Goal: Task Accomplishment & Management: Complete application form

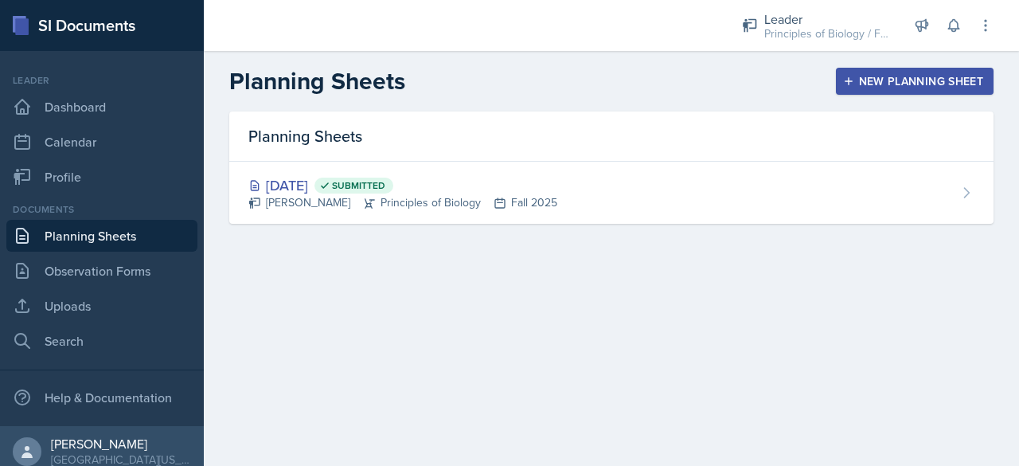
click at [885, 81] on div "New Planning Sheet" at bounding box center [914, 81] width 137 height 13
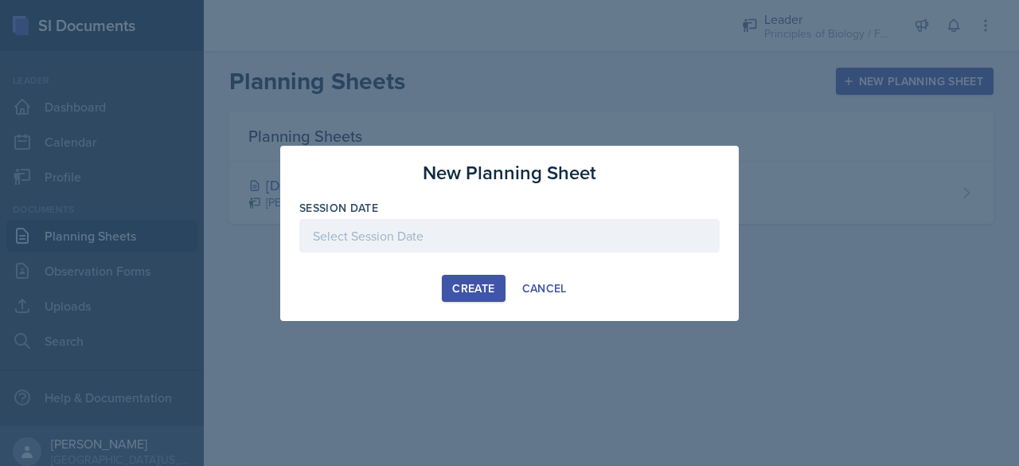
click at [485, 246] on div at bounding box center [509, 235] width 420 height 33
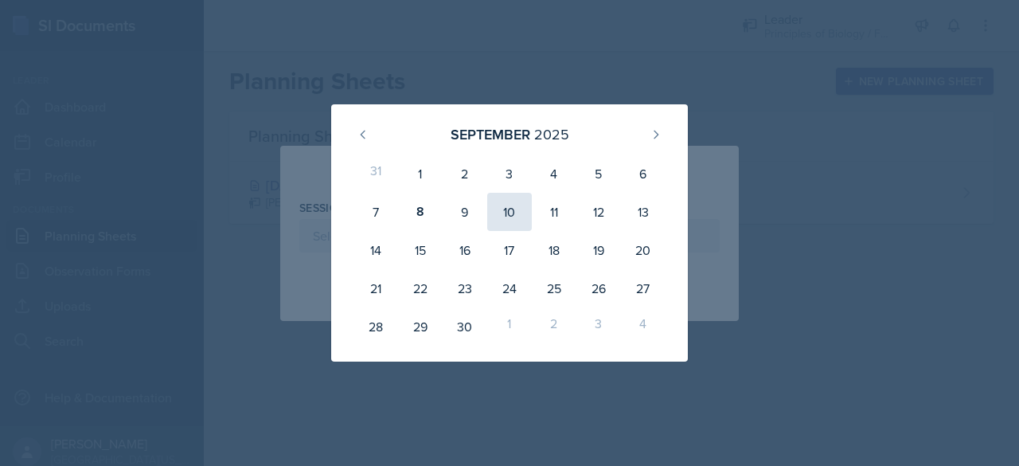
click at [514, 214] on div "10" at bounding box center [509, 212] width 45 height 38
type input "[DATE]"
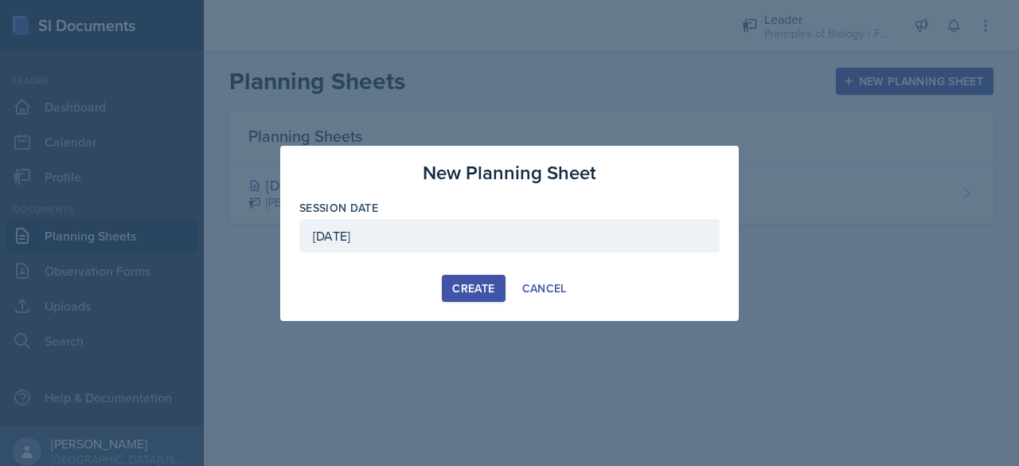
click at [458, 289] on div "Create" at bounding box center [473, 288] width 42 height 13
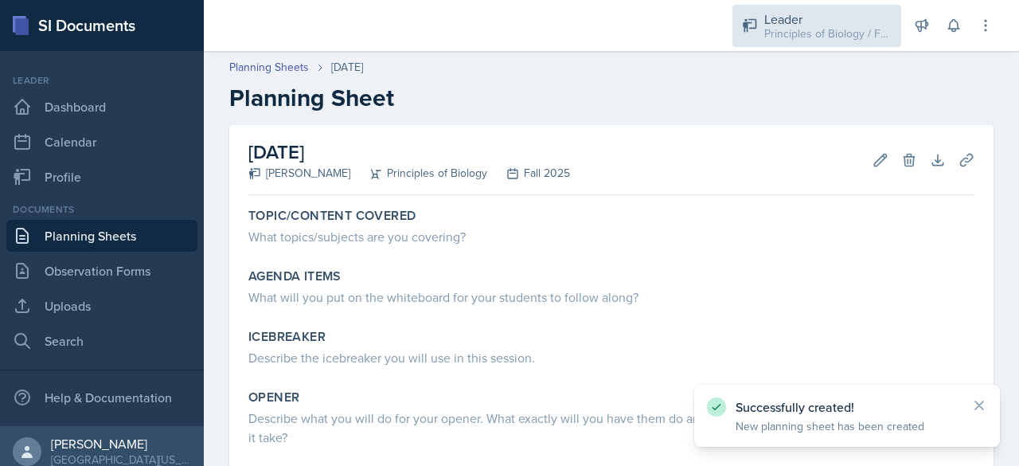
click at [783, 34] on div "Principles of Biology / Fall 2025" at bounding box center [827, 33] width 127 height 17
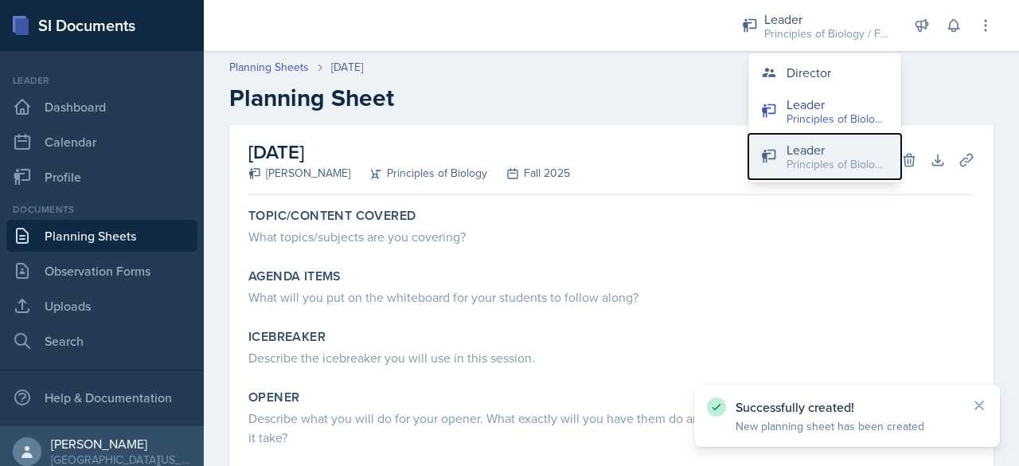
click at [809, 154] on div "Leader" at bounding box center [837, 149] width 102 height 19
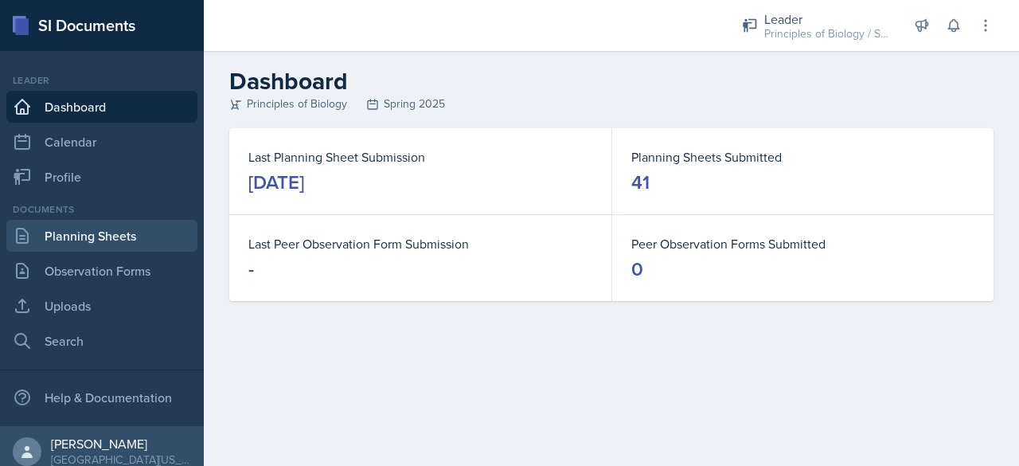
click at [99, 232] on link "Planning Sheets" at bounding box center [101, 236] width 191 height 32
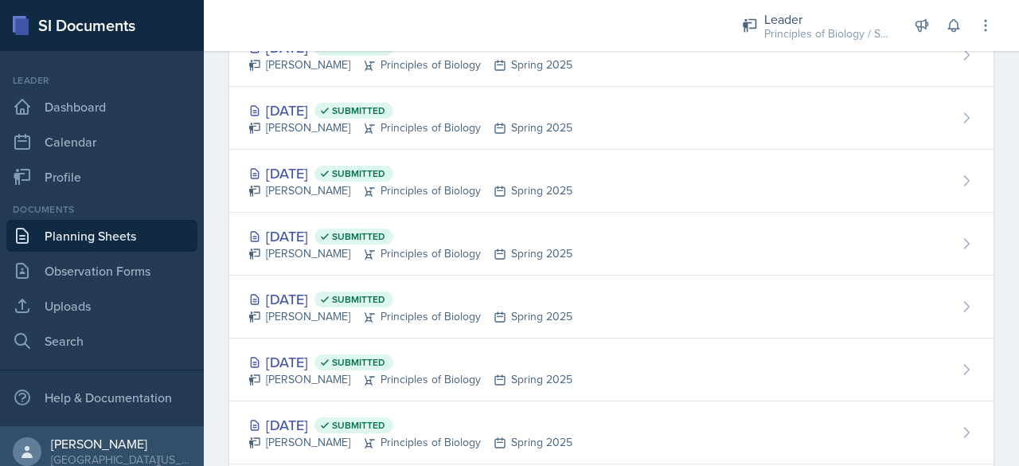
scroll to position [2300, 0]
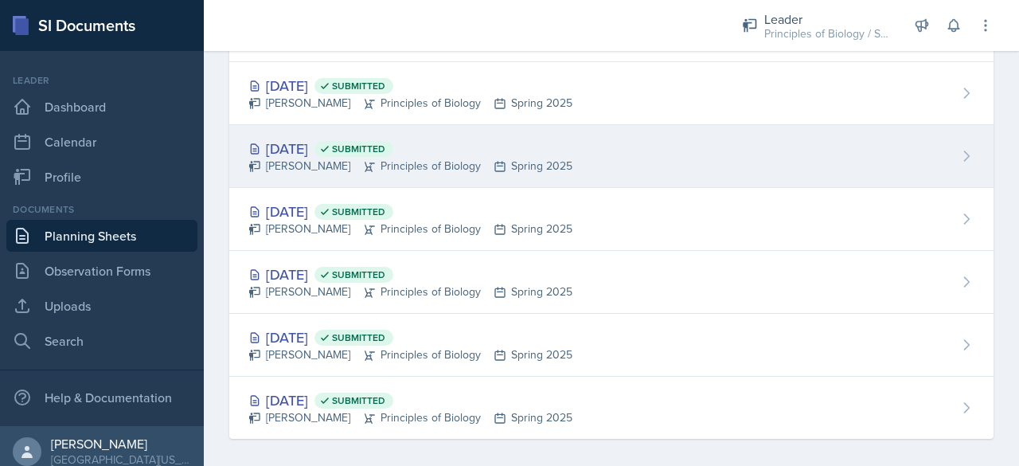
click at [314, 143] on div "[DATE] Submitted" at bounding box center [410, 148] width 324 height 21
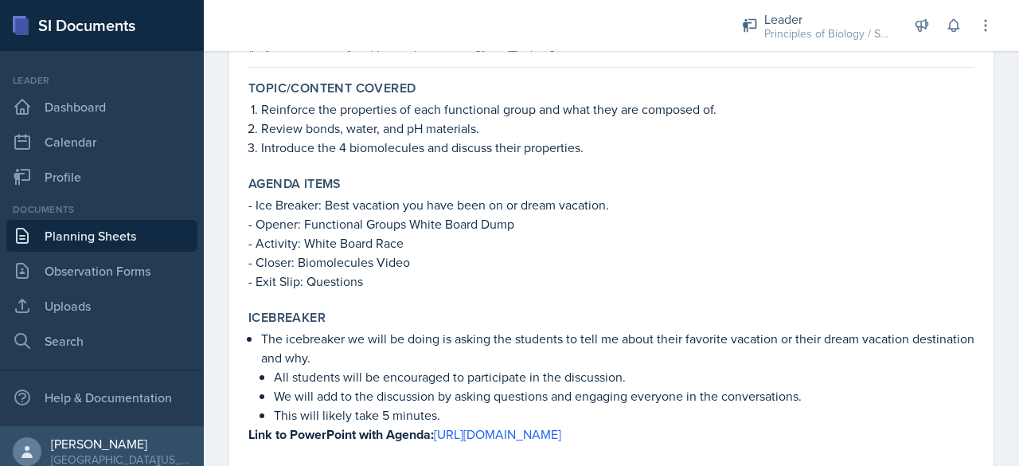
scroll to position [129, 0]
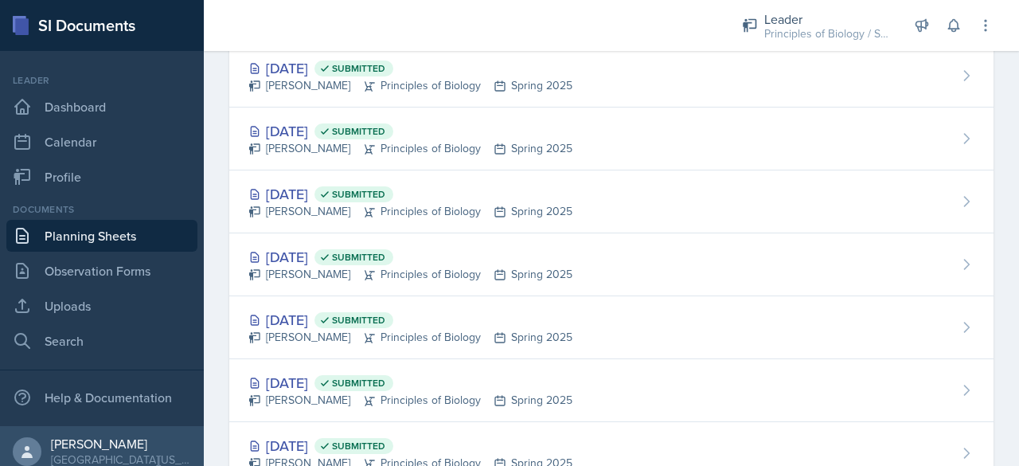
scroll to position [2300, 0]
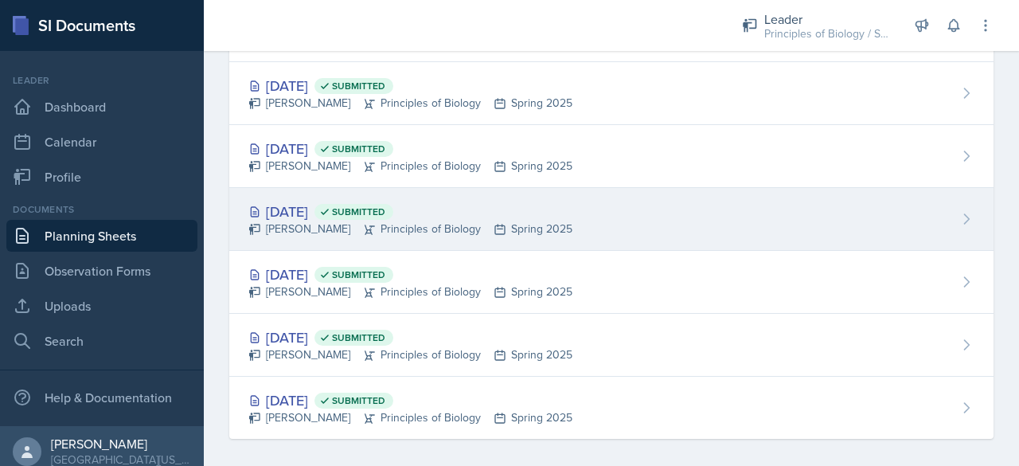
click at [294, 201] on div "[DATE] Submitted" at bounding box center [410, 211] width 324 height 21
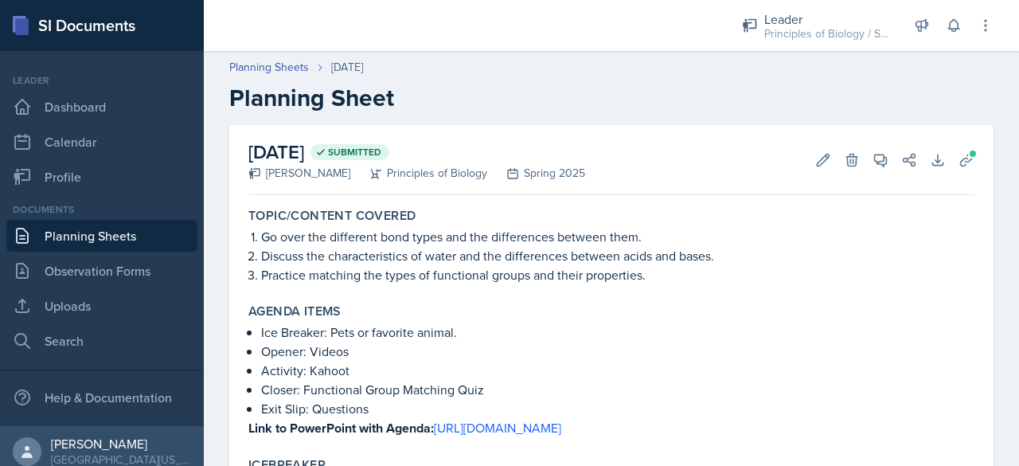
click at [124, 237] on link "Planning Sheets" at bounding box center [101, 236] width 191 height 32
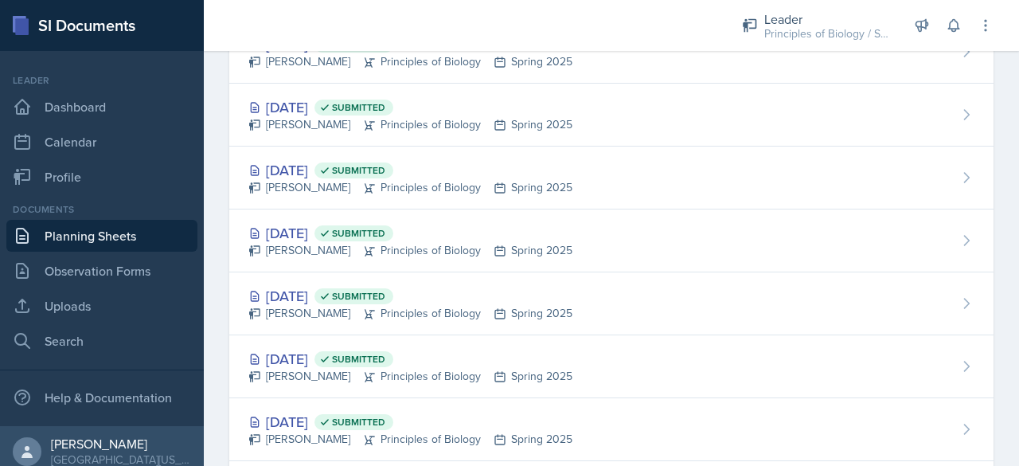
scroll to position [2300, 0]
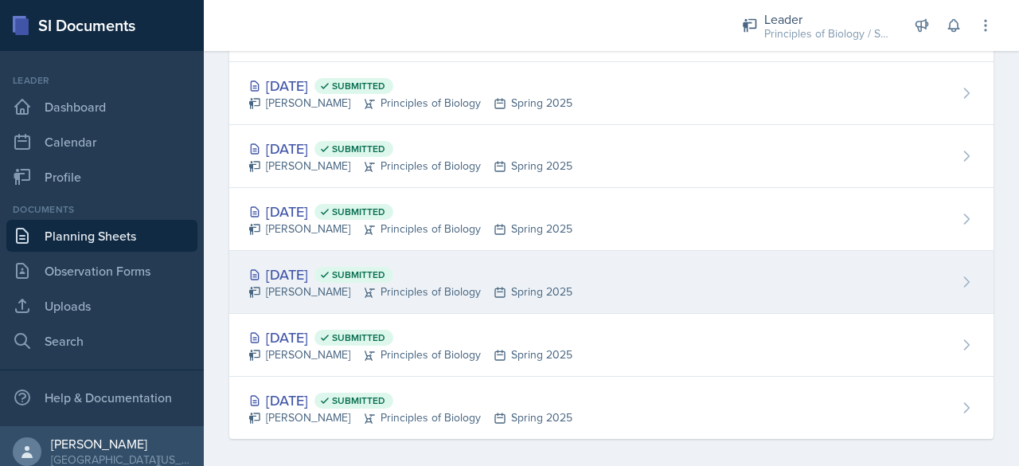
click at [273, 263] on div "[DATE] Submitted" at bounding box center [410, 273] width 324 height 21
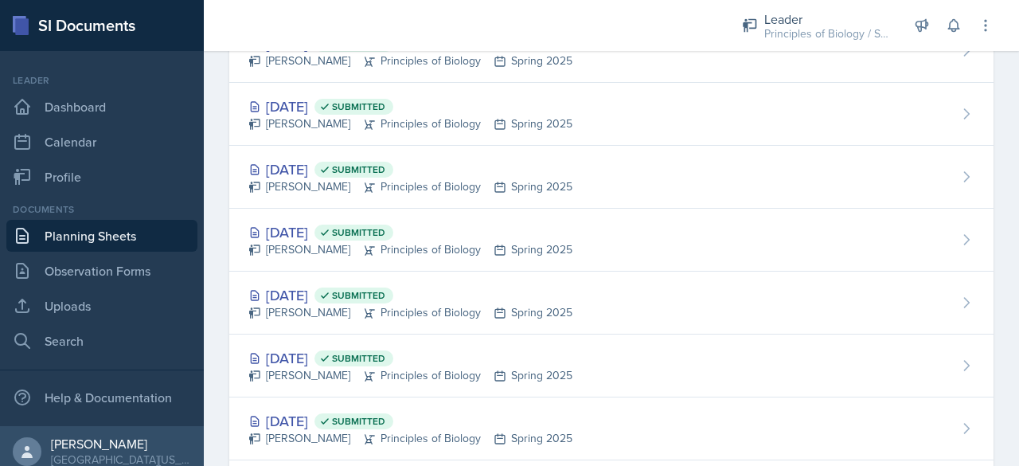
scroll to position [2300, 0]
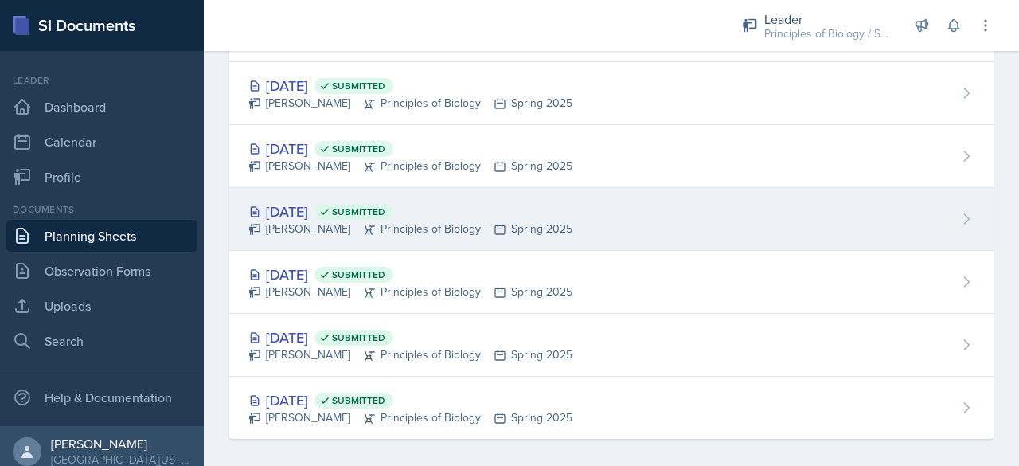
click at [284, 209] on div "[DATE] Submitted" at bounding box center [410, 211] width 324 height 21
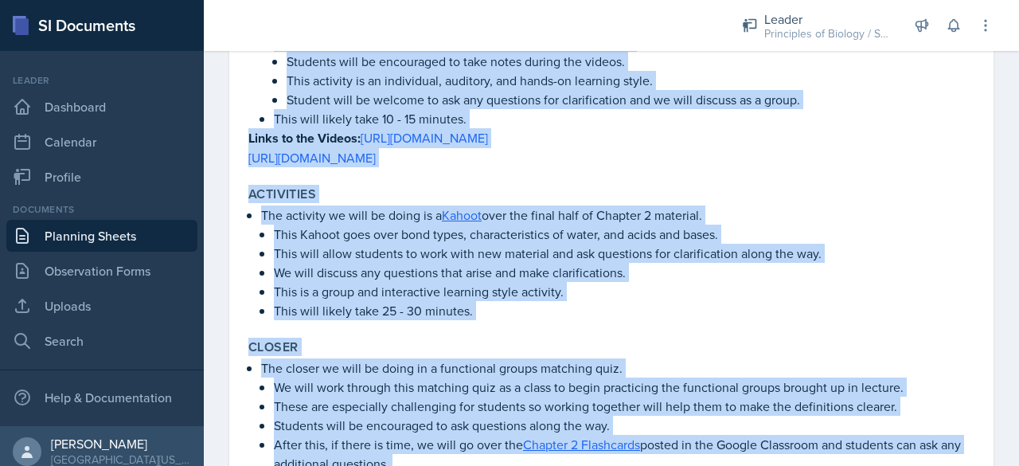
scroll to position [704, 0]
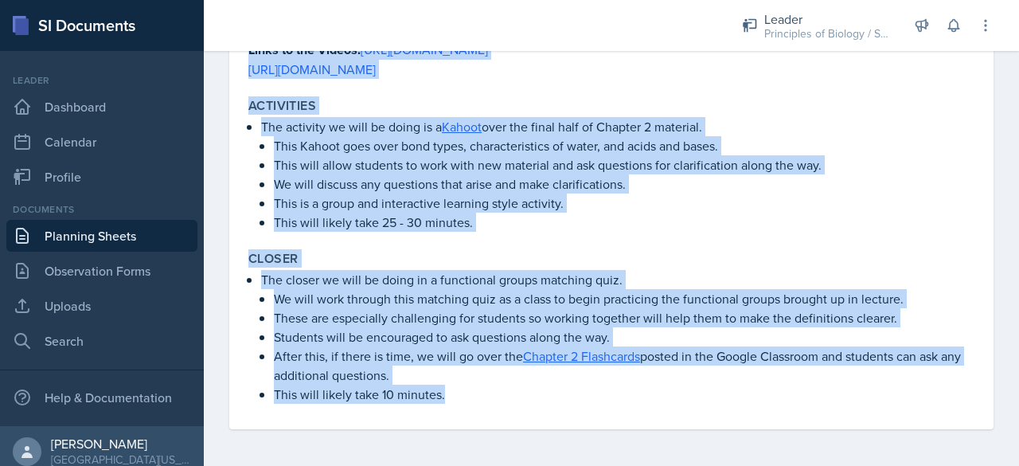
drag, startPoint x: 252, startPoint y: 216, endPoint x: 581, endPoint y: 503, distance: 436.5
click at [581, 465] on html "SI Documents Leader Dashboard Calendar Profile Documents Planning Sheets Observ…" at bounding box center [509, 233] width 1019 height 466
copy div "lore/Ipsumdo Sitamet Co adip eli seddoeius temp incid utl etd magnaaliqua enima…"
click at [609, 245] on div "Closer The closer we will be doing in a functional groups matching quiz. We wil…" at bounding box center [611, 327] width 739 height 166
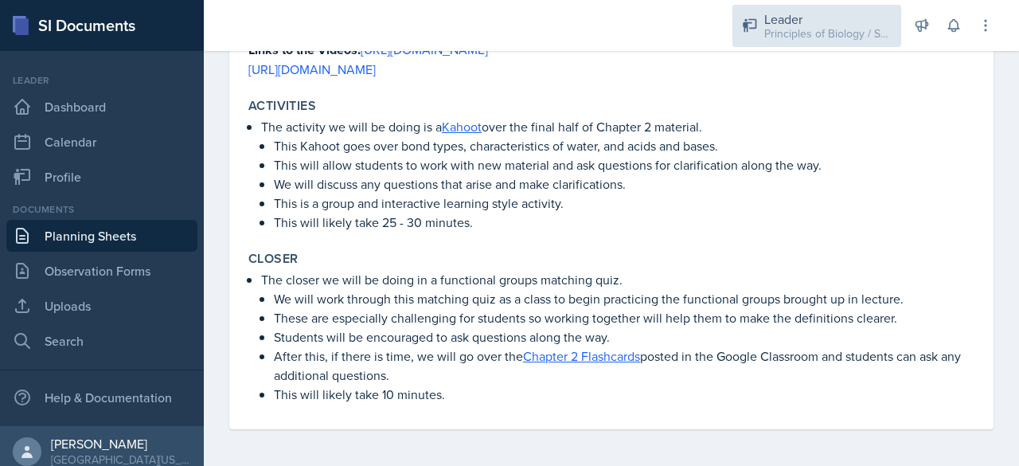
click at [759, 33] on div "Leader Principles of Biology / Spring 2025" at bounding box center [816, 26] width 169 height 42
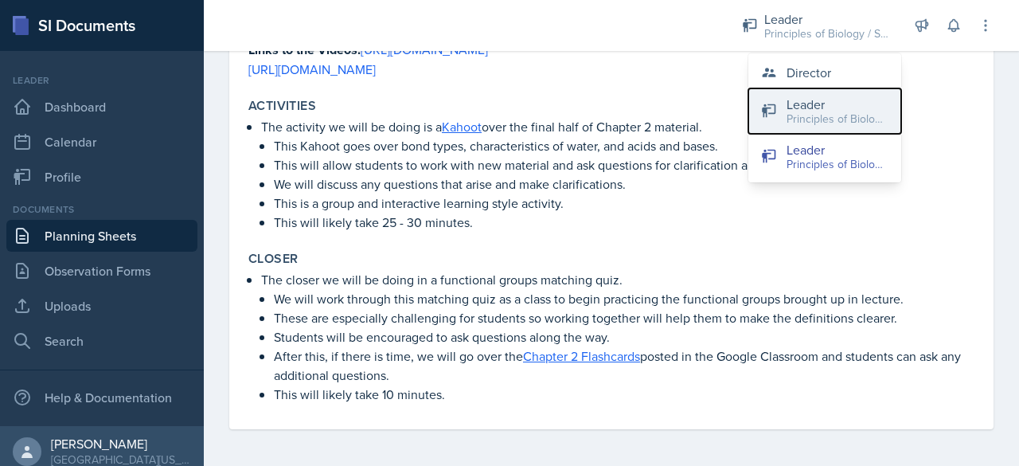
click at [789, 115] on div "Principles of Biology / Fall 2025" at bounding box center [837, 119] width 102 height 17
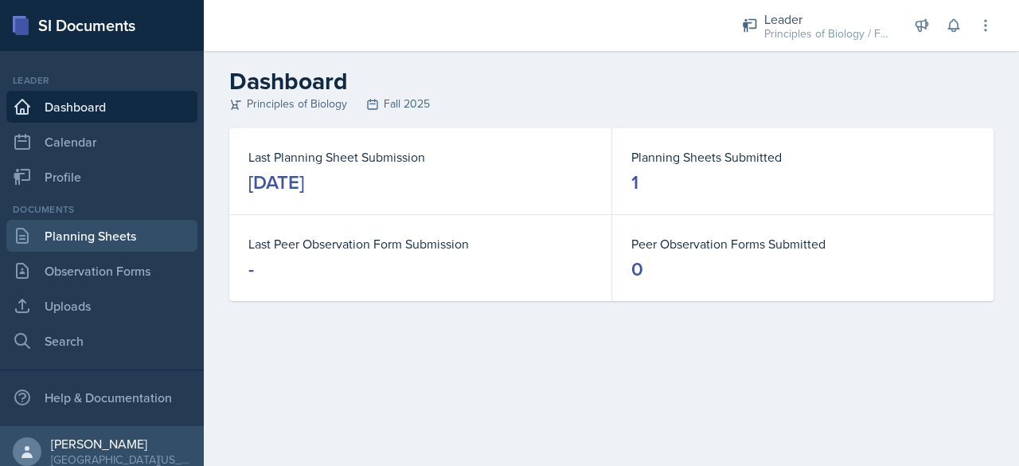
click at [96, 240] on link "Planning Sheets" at bounding box center [101, 236] width 191 height 32
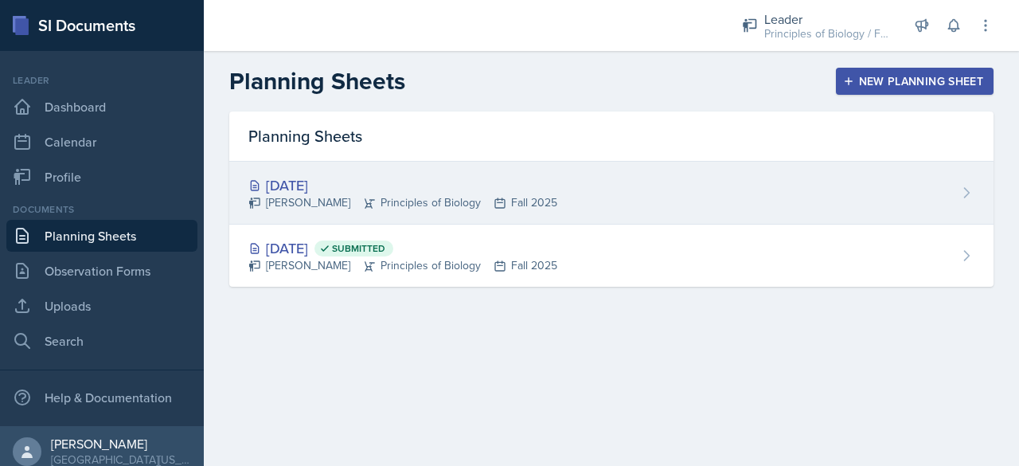
click at [299, 192] on div "[DATE]" at bounding box center [402, 184] width 309 height 21
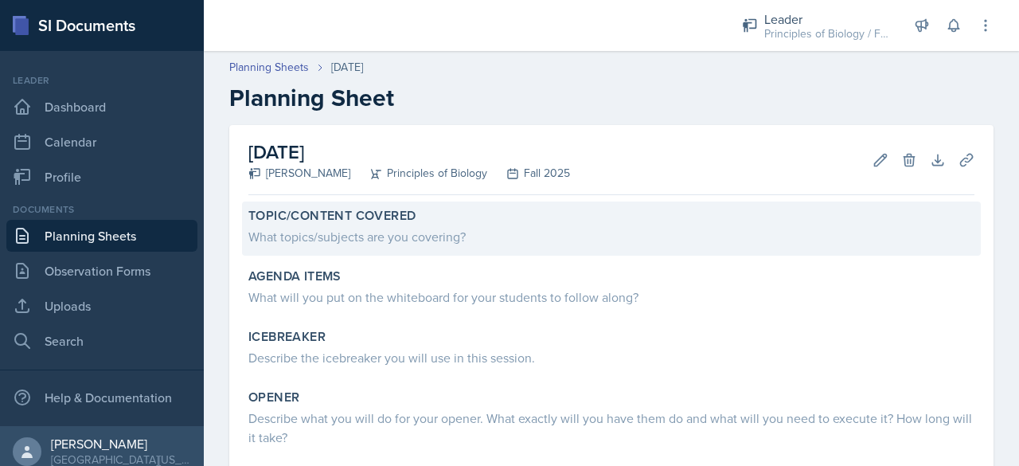
click at [291, 240] on div "What topics/subjects are you covering?" at bounding box center [611, 236] width 726 height 19
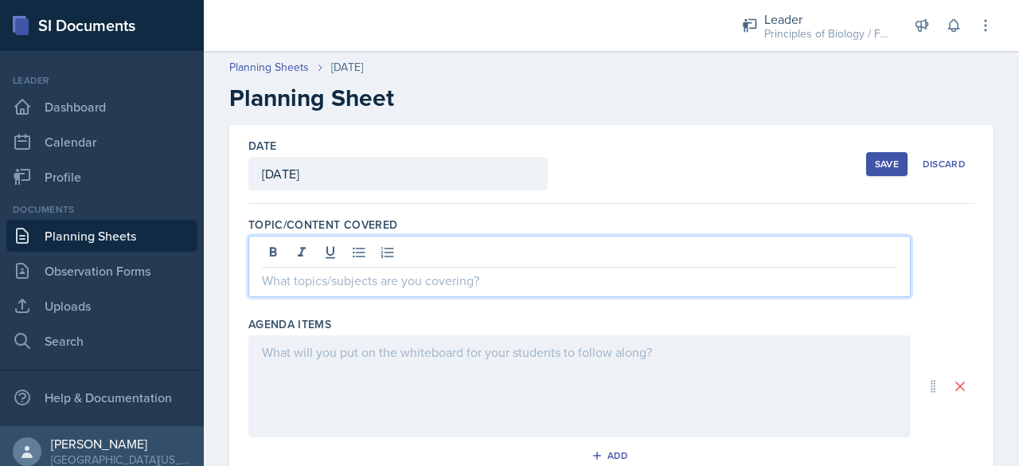
click at [298, 252] on div at bounding box center [579, 266] width 662 height 61
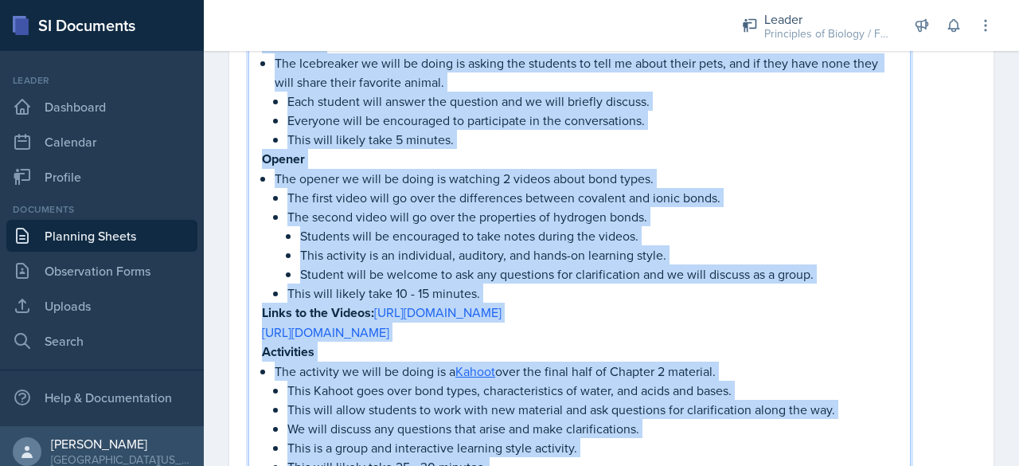
scroll to position [2, 0]
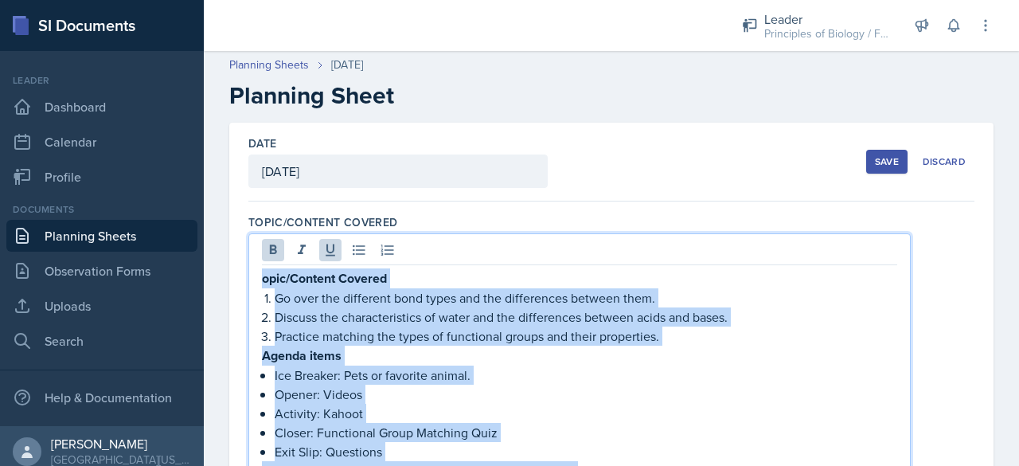
drag, startPoint x: 493, startPoint y: 329, endPoint x: 248, endPoint y: 36, distance: 381.9
click at [248, 36] on div "Leader Principles of Biology / Fall 2025 Director Leader Principles of Biology …" at bounding box center [611, 233] width 815 height 466
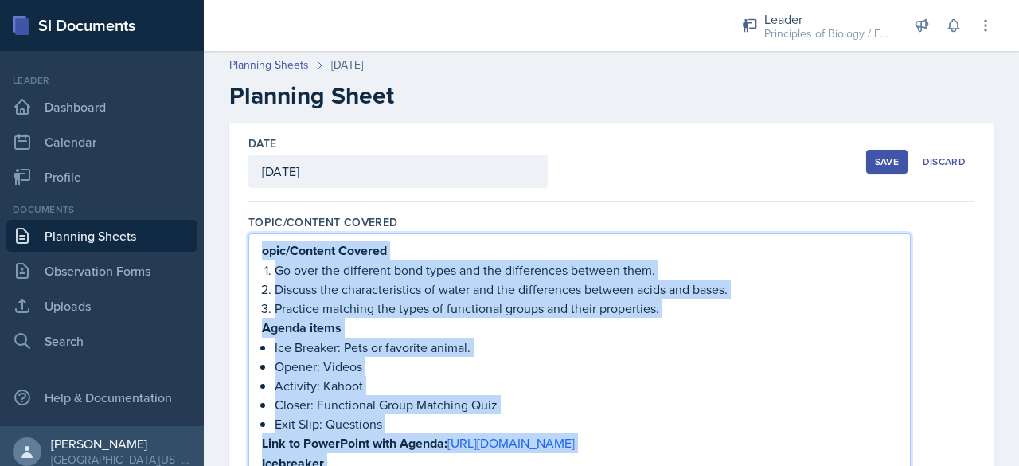
scroll to position [0, 0]
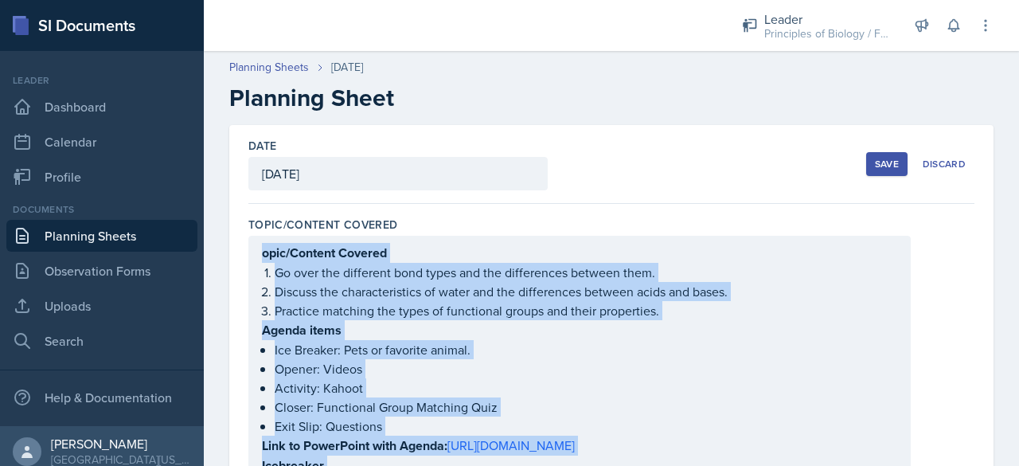
drag, startPoint x: 267, startPoint y: 131, endPoint x: 197, endPoint y: 130, distance: 70.0
click at [197, 130] on div "SI Documents Leader Dashboard Calendar Profile Documents Planning Sheets Observ…" at bounding box center [509, 233] width 1019 height 466
click at [357, 116] on header "Planning Sheets [DATE] Planning Sheet" at bounding box center [611, 85] width 815 height 85
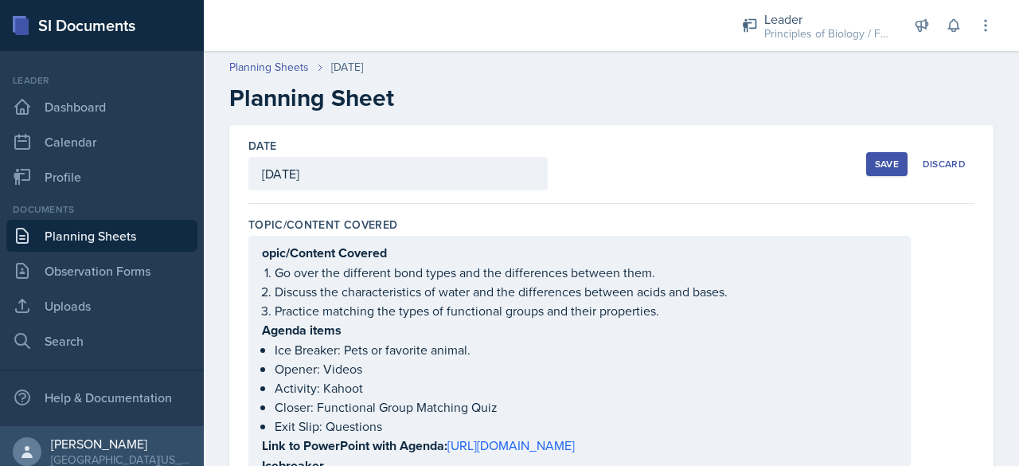
scroll to position [88, 0]
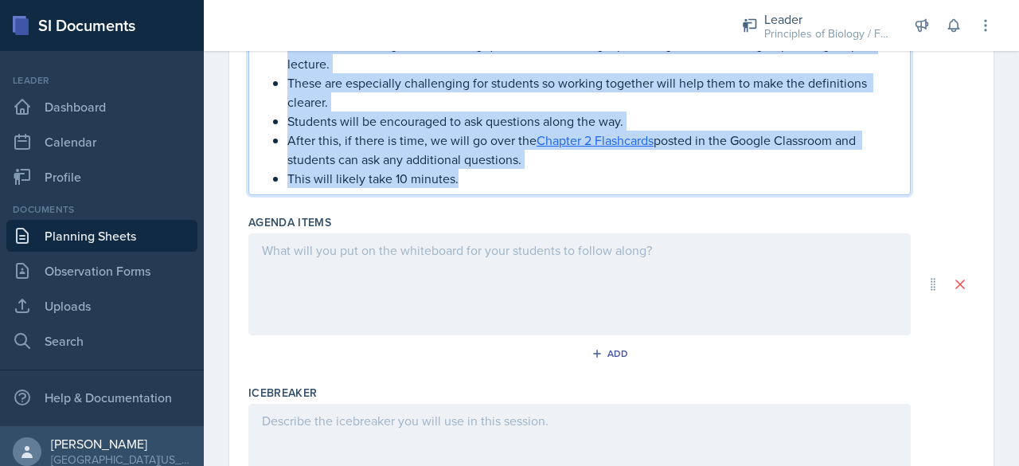
drag, startPoint x: 262, startPoint y: 166, endPoint x: 524, endPoint y: 283, distance: 287.5
click at [524, 283] on div "Topic/Content Covered opic/Content Covered Go over the different bond types and…" at bounding box center [611, 142] width 726 height 1737
copy div "lore/Ipsumdo Sitamet Co adip eli seddoeius temp incid utl etd magnaaliqua enima…"
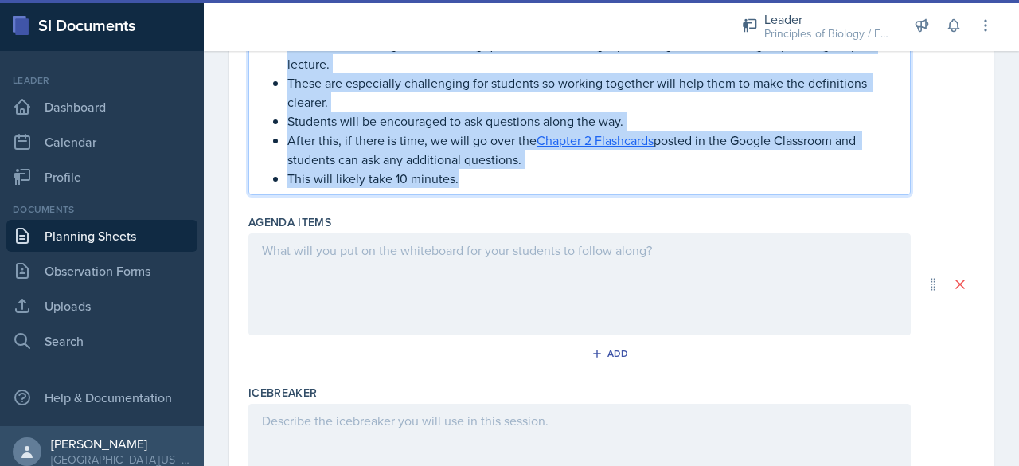
click at [446, 169] on p "After this, if there is time, we will go over the Chapter 2 Flashcards posted i…" at bounding box center [592, 150] width 610 height 38
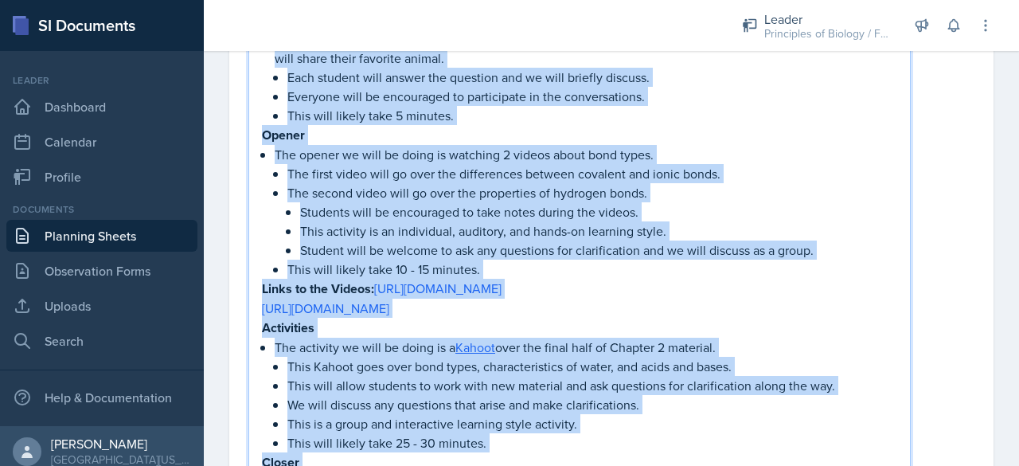
scroll to position [419, 0]
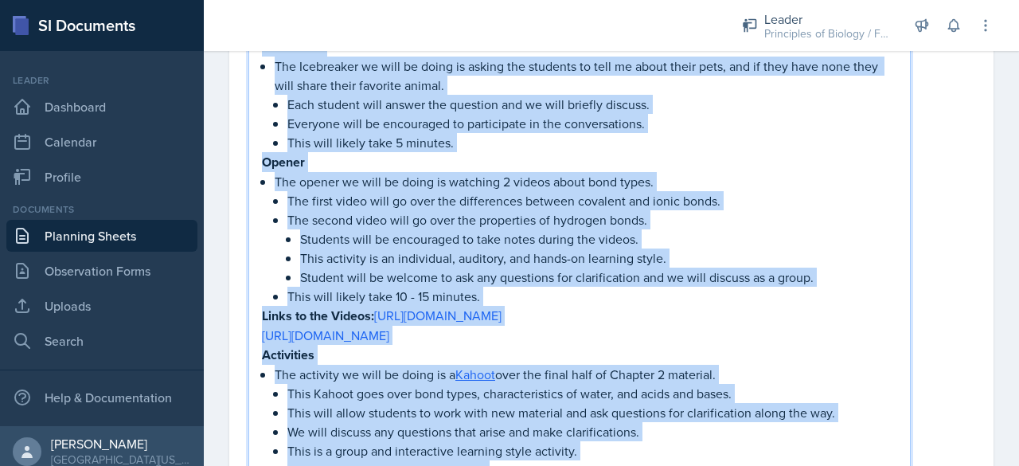
drag, startPoint x: 464, startPoint y: 203, endPoint x: 258, endPoint y: 72, distance: 244.0
click at [258, 72] on div "opic/Content Covered Go over the different bond types and the differences betwe…" at bounding box center [579, 247] width 662 height 861
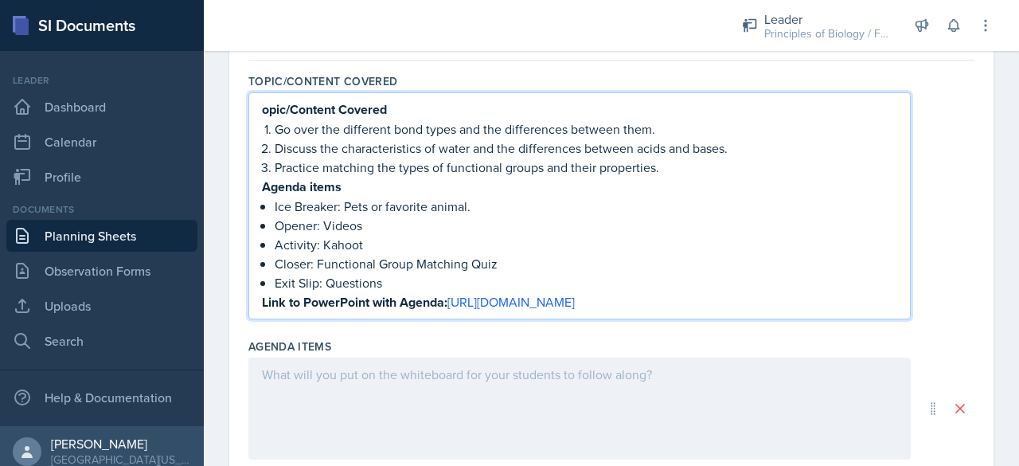
scroll to position [143, 0]
drag, startPoint x: 796, startPoint y: 321, endPoint x: 271, endPoint y: 188, distance: 541.8
click at [271, 188] on div "opic/Content Covered Go over the different bond types and the differences betwe…" at bounding box center [579, 205] width 635 height 212
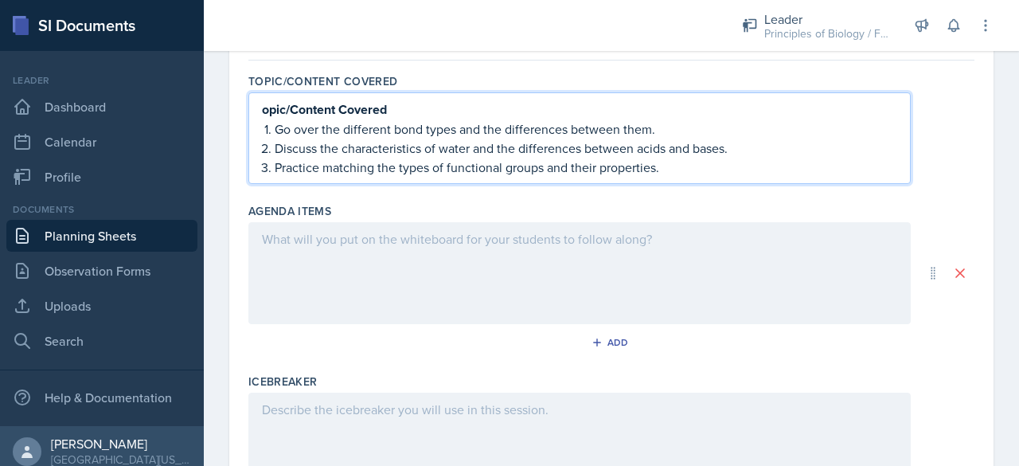
click at [419, 108] on p "opic/Content Covered" at bounding box center [579, 109] width 635 height 20
click at [275, 129] on p "Go over the different bond types and the differences between them." at bounding box center [586, 128] width 622 height 19
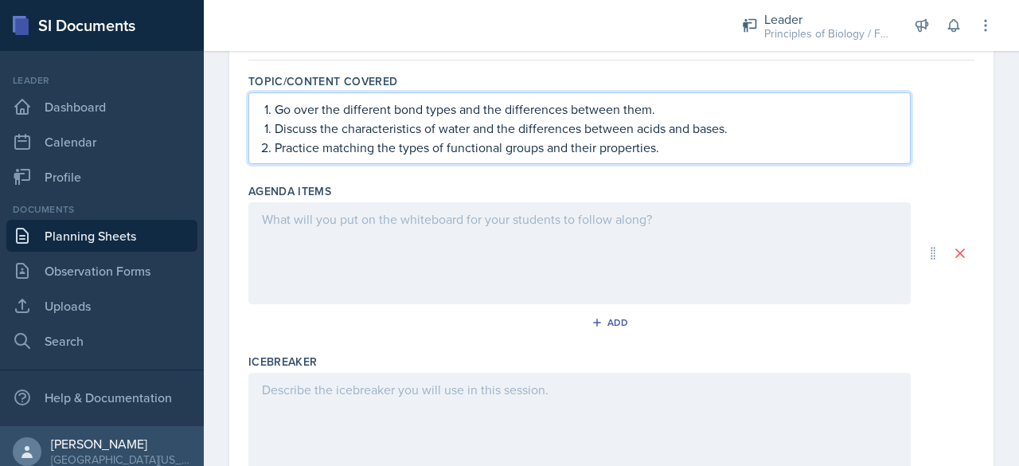
click at [275, 129] on p "Discuss the characteristics of water and the differences between acids and base…" at bounding box center [586, 128] width 622 height 19
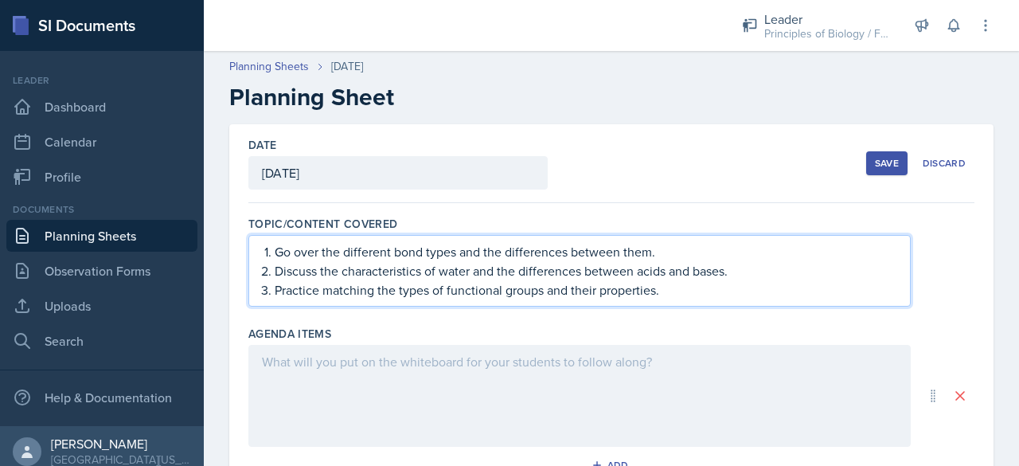
scroll to position [2, 0]
click at [365, 372] on div at bounding box center [579, 395] width 662 height 102
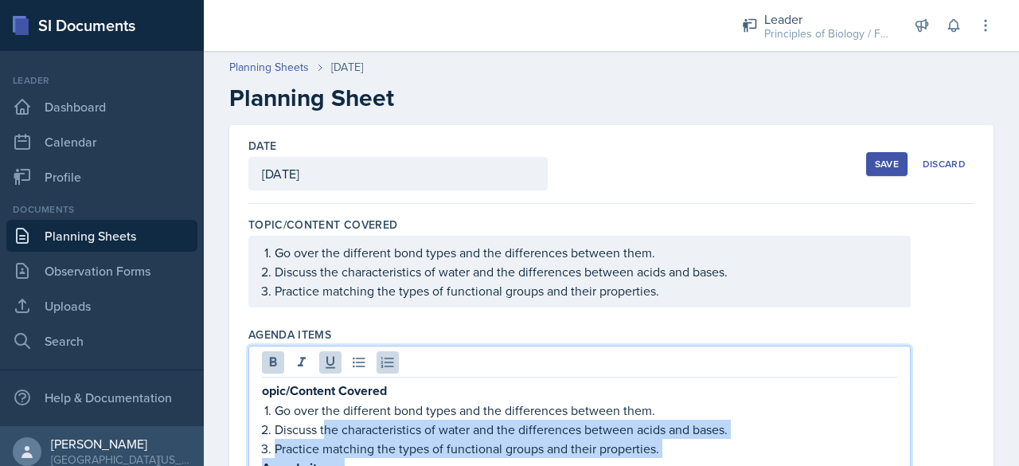
scroll to position [0, 0]
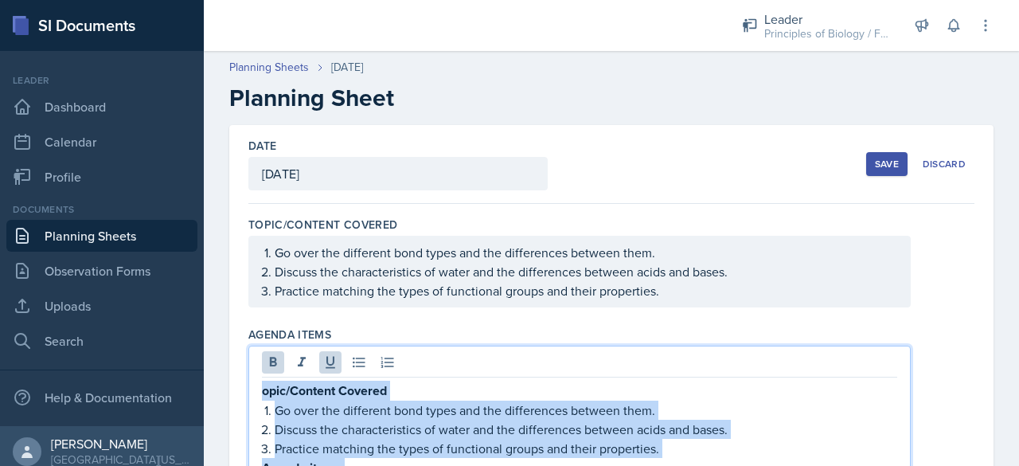
drag, startPoint x: 513, startPoint y: 298, endPoint x: 257, endPoint y: 392, distance: 272.2
copy div "lore/Ipsumdo Sitamet Co adip eli seddoeius temp incid utl etd magnaaliqua enima…"
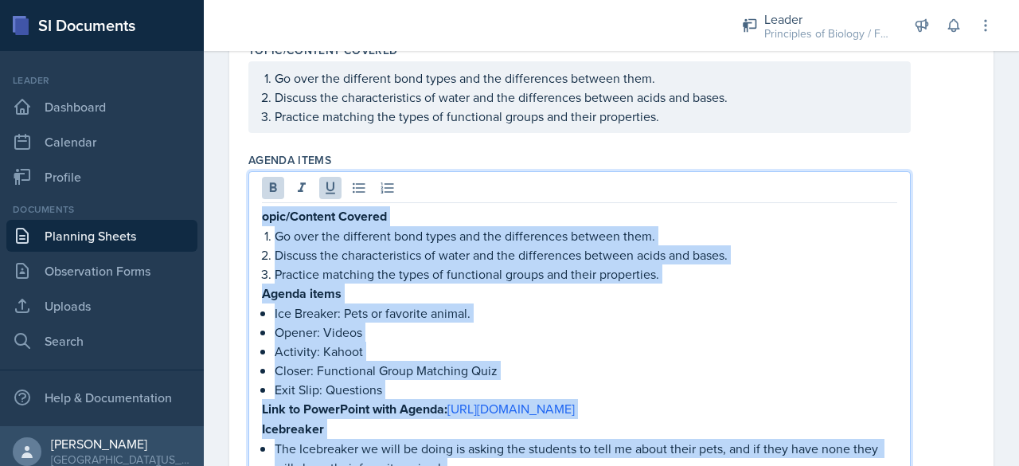
scroll to position [223, 0]
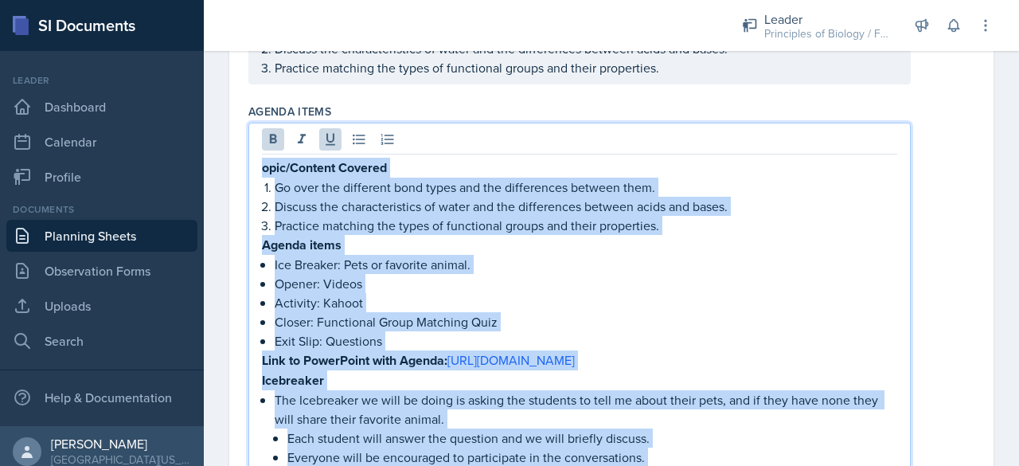
click at [409, 232] on p "Practice matching the types of functional groups and their properties." at bounding box center [586, 225] width 622 height 19
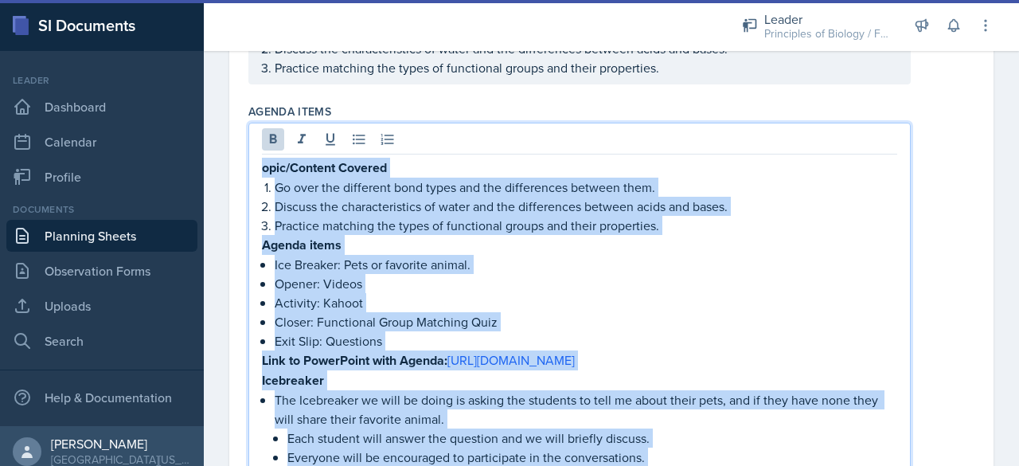
drag, startPoint x: 261, startPoint y: 168, endPoint x: 689, endPoint y: 221, distance: 431.5
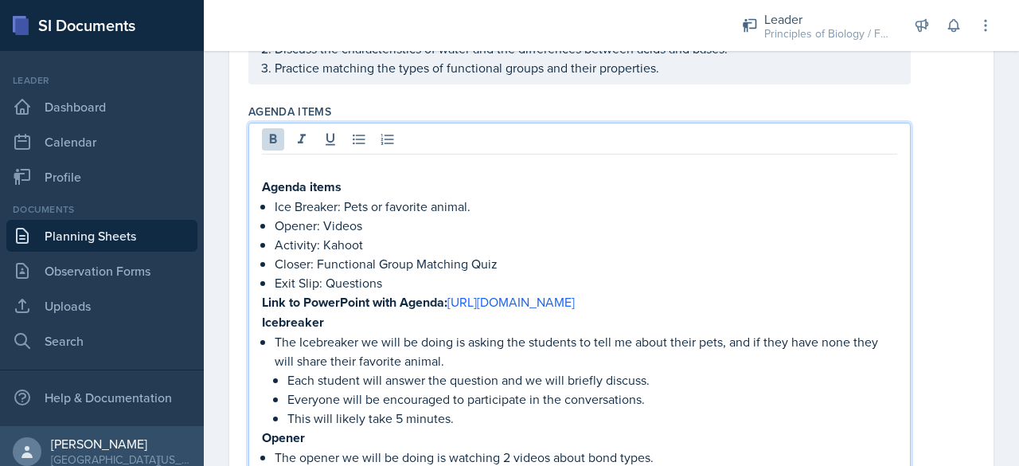
scroll to position [204, 0]
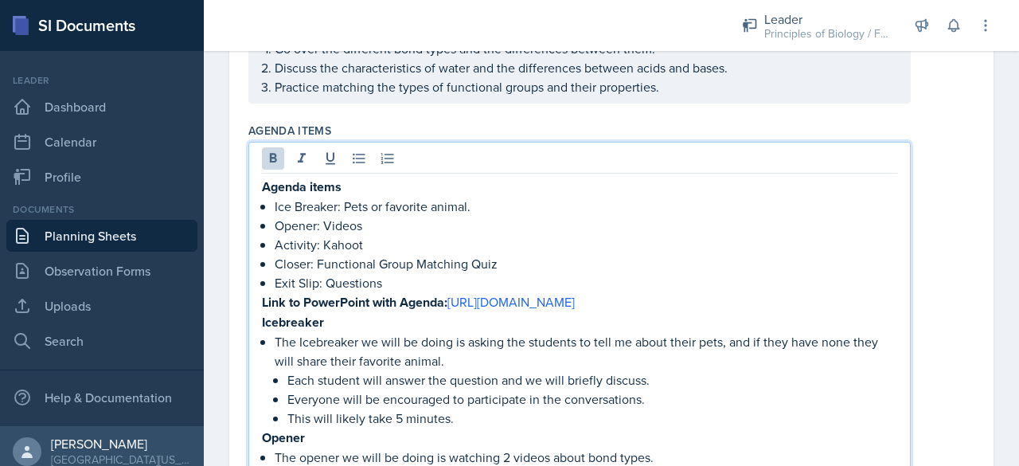
click at [392, 182] on p "Agenda items" at bounding box center [579, 187] width 635 height 20
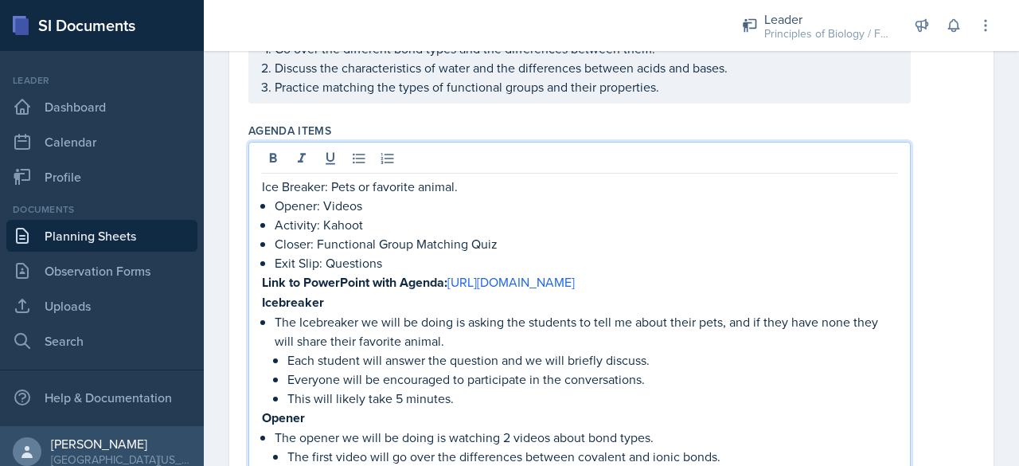
scroll to position [185, 0]
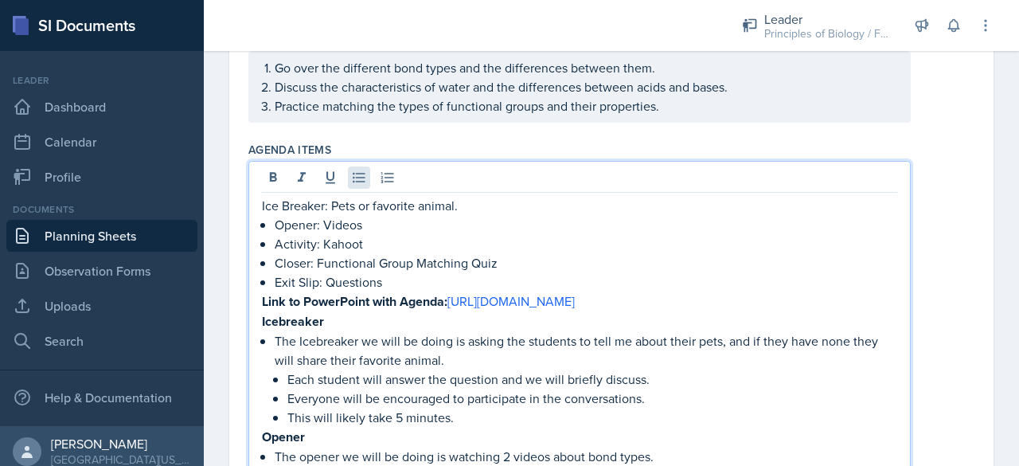
click at [369, 181] on div at bounding box center [579, 179] width 635 height 26
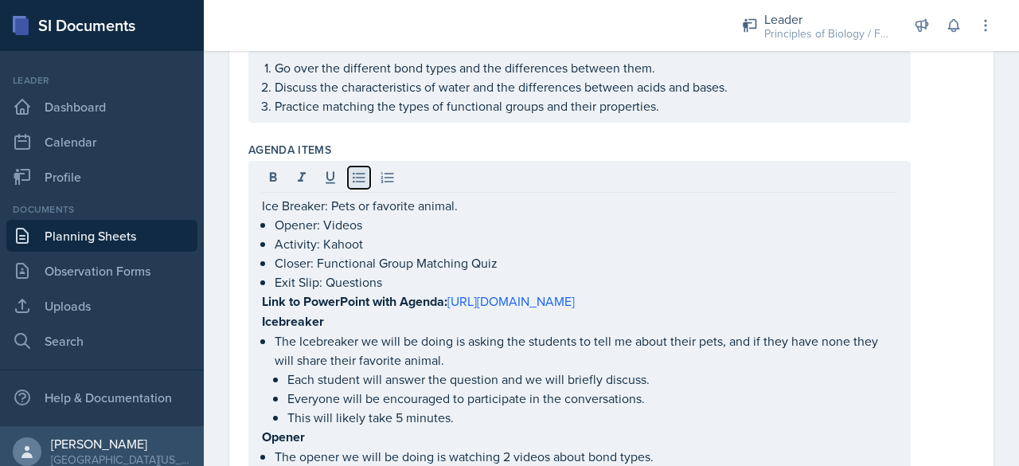
click at [353, 174] on icon at bounding box center [359, 178] width 16 height 16
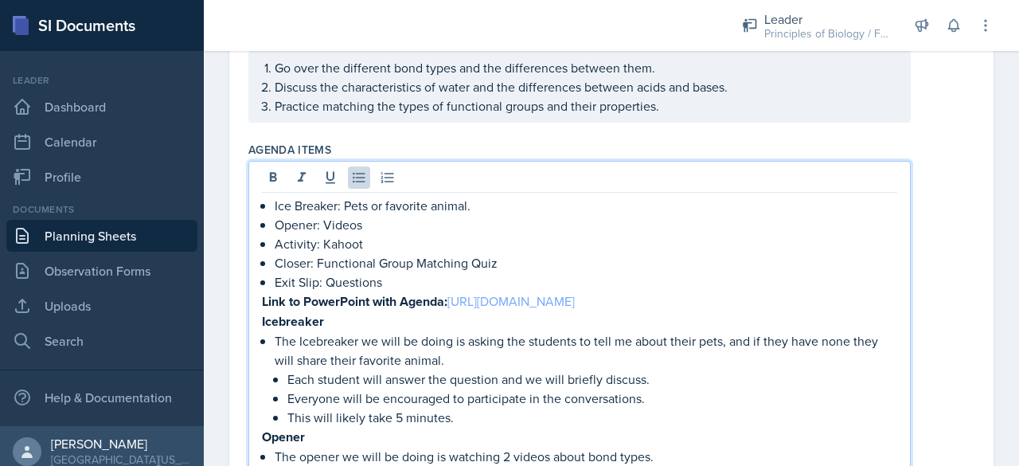
scroll to position [240, 0]
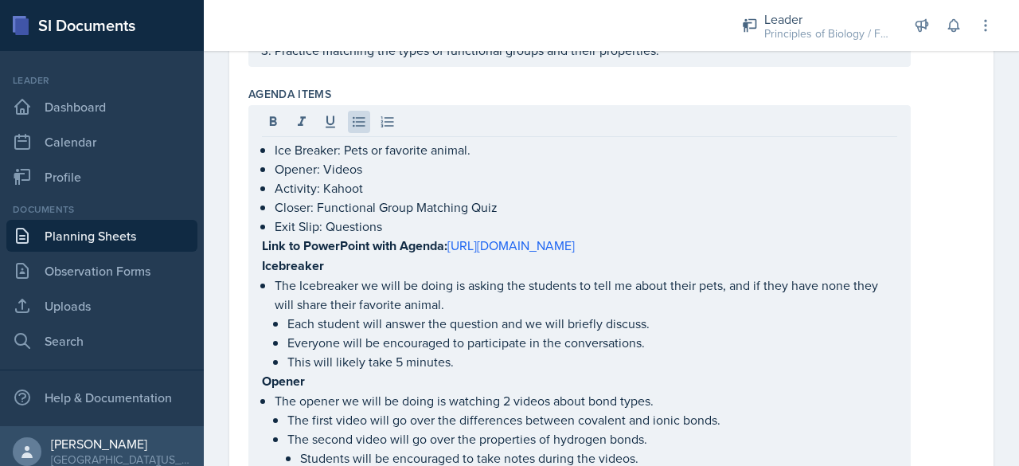
drag, startPoint x: 260, startPoint y: 283, endPoint x: 463, endPoint y: 380, distance: 225.0
drag, startPoint x: 259, startPoint y: 283, endPoint x: 366, endPoint y: 322, distance: 114.0
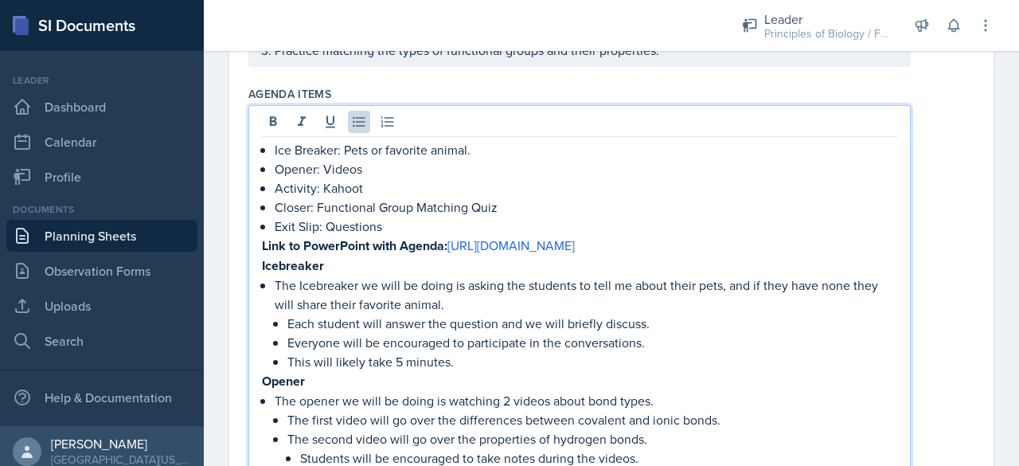
click at [325, 295] on p "The Icebreaker we will be doing is asking the students to tell me about their p…" at bounding box center [586, 294] width 622 height 38
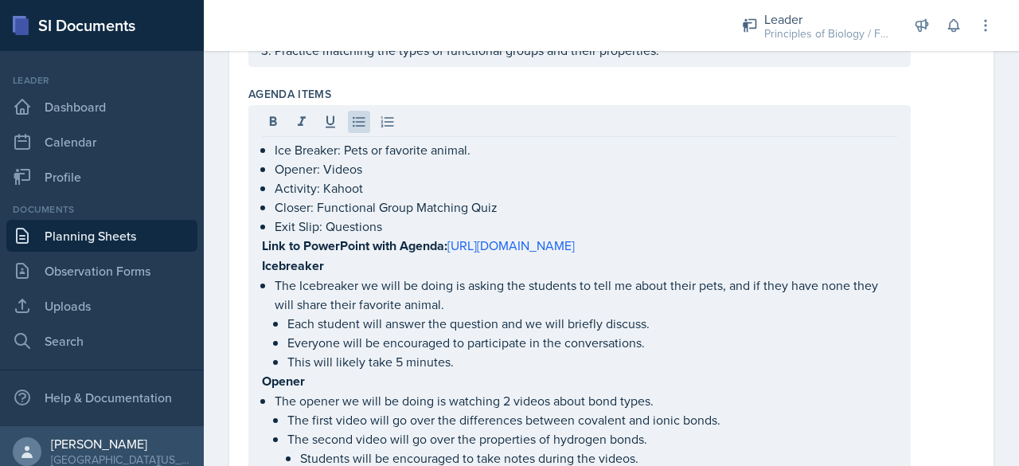
drag, startPoint x: 259, startPoint y: 283, endPoint x: 450, endPoint y: 345, distance: 200.3
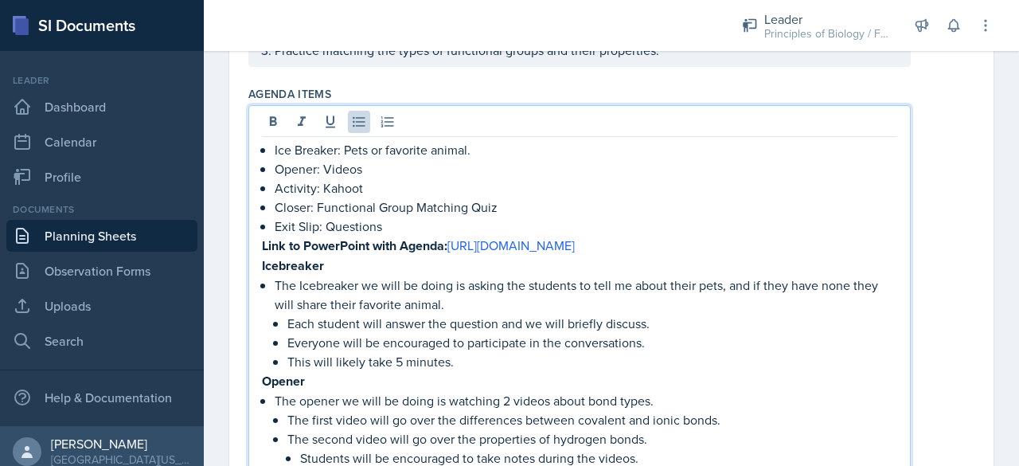
click at [267, 275] on strong "Icebreaker" at bounding box center [293, 265] width 62 height 18
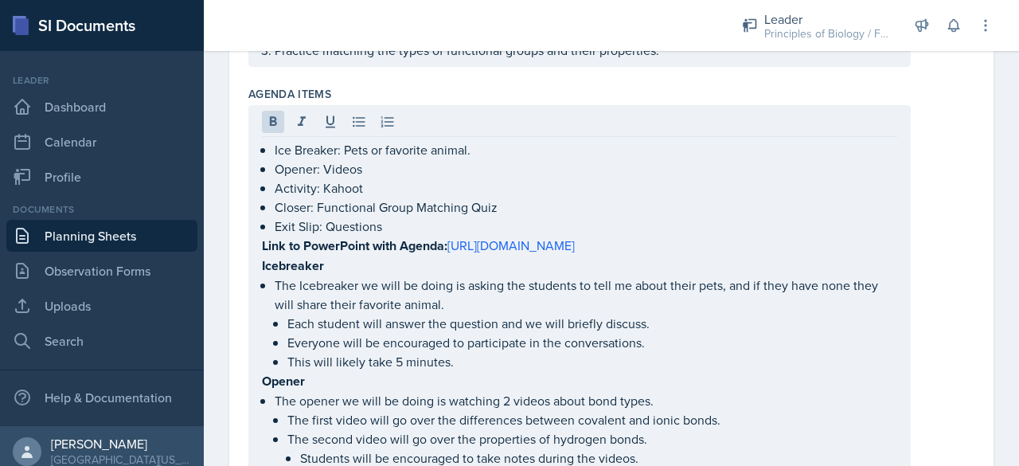
drag, startPoint x: 260, startPoint y: 280, endPoint x: 446, endPoint y: 341, distance: 196.1
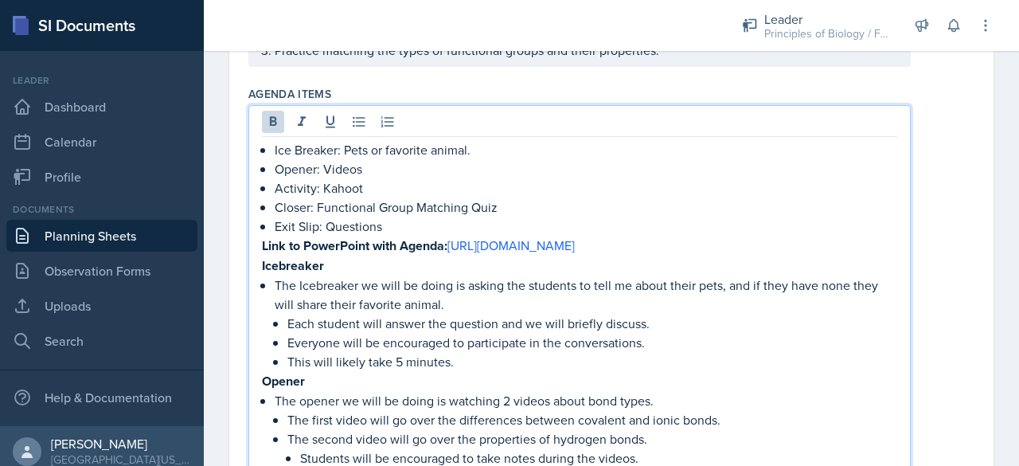
click at [446, 333] on p "Each student will answer the question and we will briefly discuss." at bounding box center [592, 323] width 610 height 19
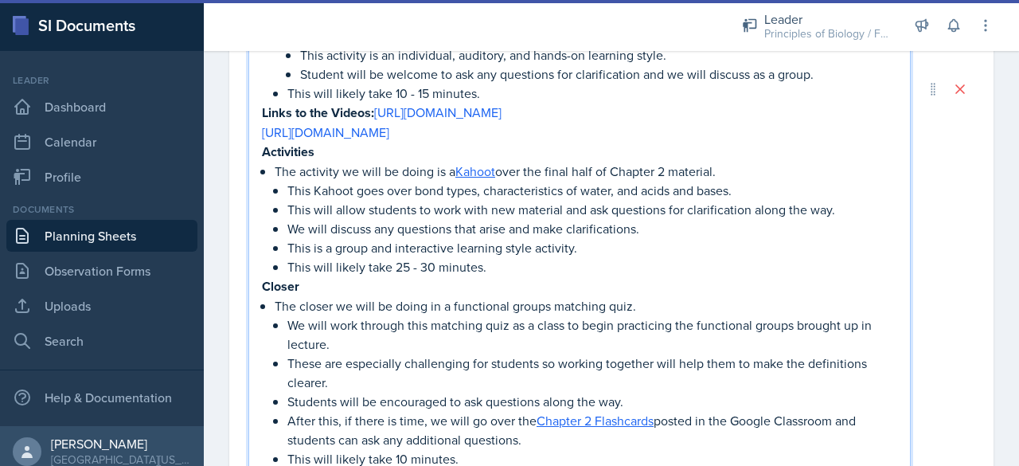
scroll to position [906, 0]
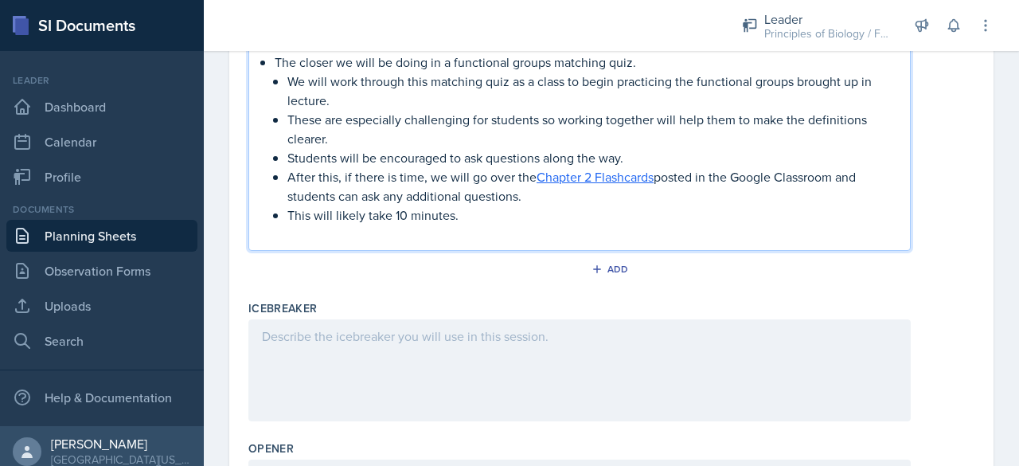
drag, startPoint x: 459, startPoint y: 235, endPoint x: 296, endPoint y: 101, distance: 210.9
drag, startPoint x: 296, startPoint y: 101, endPoint x: 613, endPoint y: 170, distance: 324.1
click at [613, 167] on p "Students will be encouraged to ask questions along the way." at bounding box center [592, 157] width 610 height 19
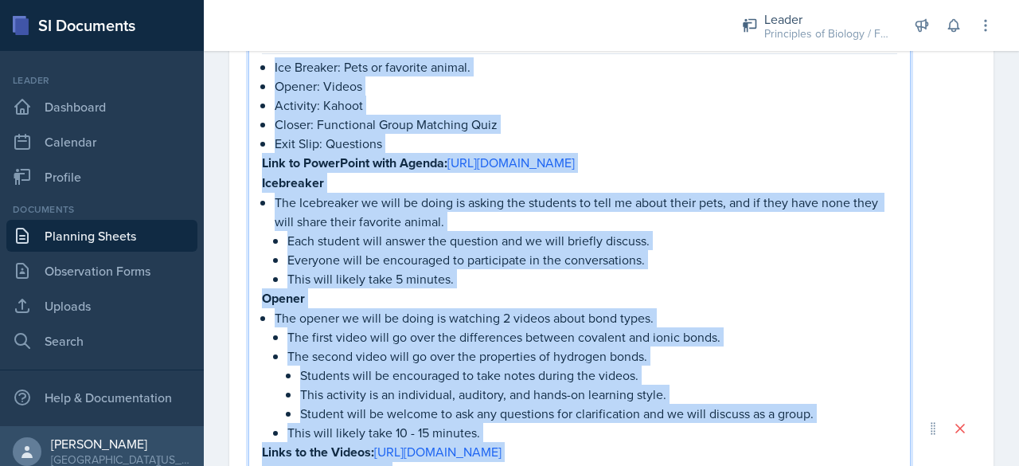
scroll to position [124, 0]
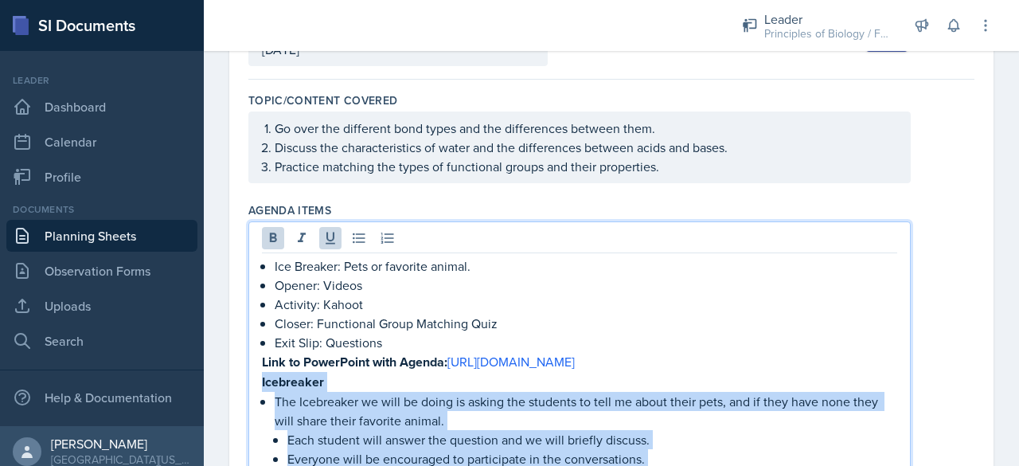
drag, startPoint x: 456, startPoint y: 235, endPoint x: 259, endPoint y: 401, distance: 258.1
copy div "Loremipsum Dol Sitametcon ad elit se doeiu te incidi utl etdolore ma aliq en ad…"
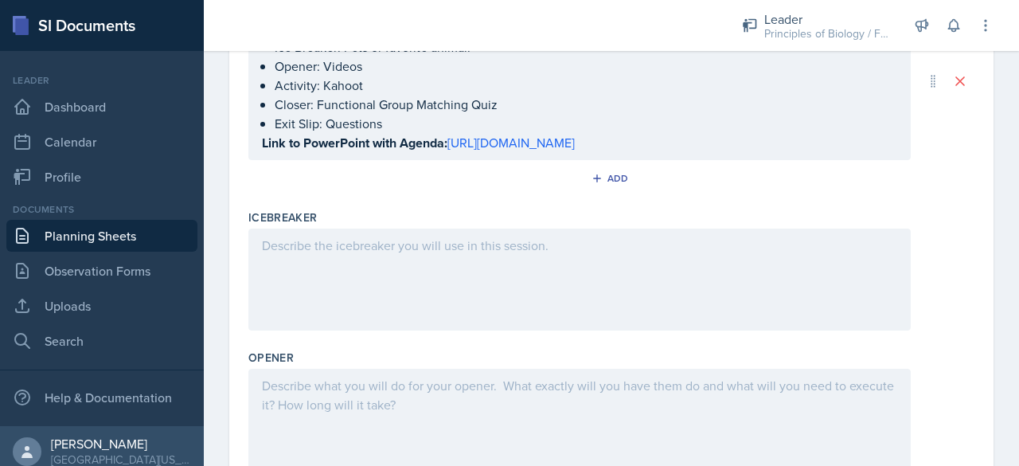
click at [323, 278] on div at bounding box center [579, 279] width 662 height 102
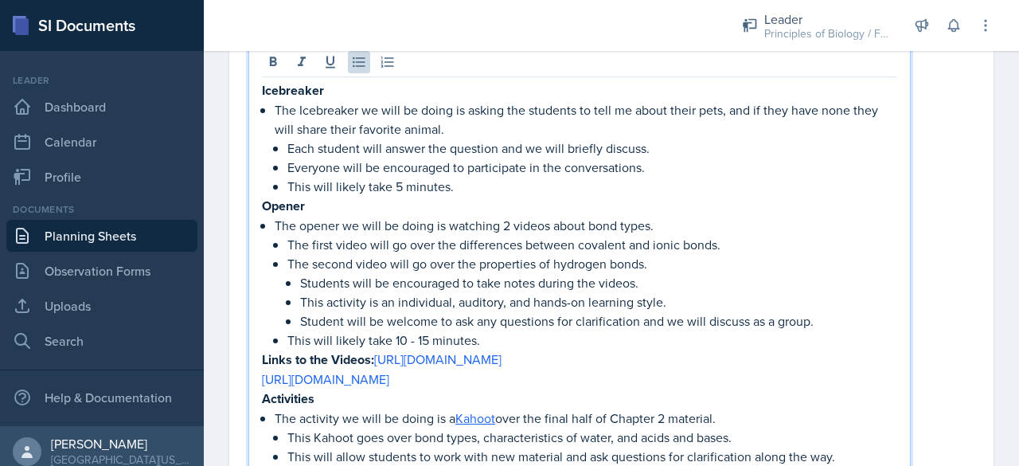
scroll to position [498, 0]
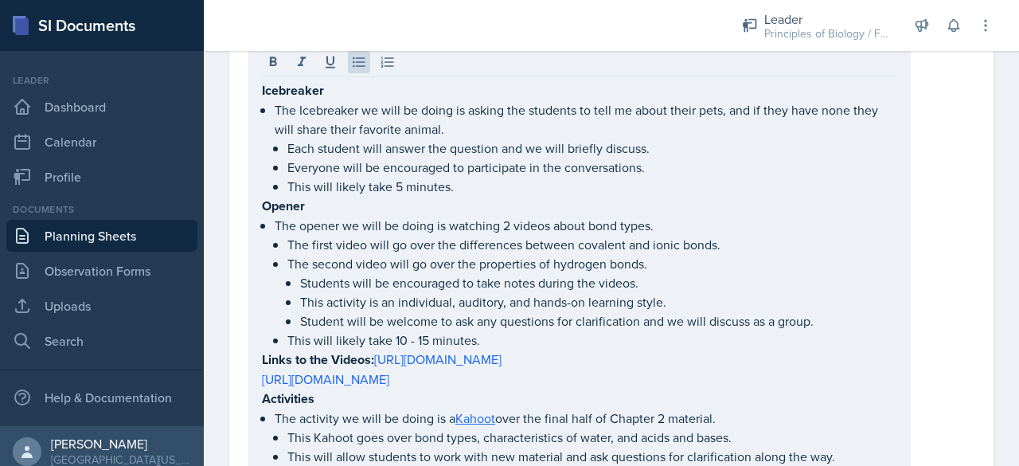
drag, startPoint x: 261, startPoint y: 222, endPoint x: 451, endPoint y: 417, distance: 272.4
click at [451, 417] on div "Icebreaker The Icebreaker we will be doing is asking the students to tell me ab…" at bounding box center [579, 393] width 662 height 696
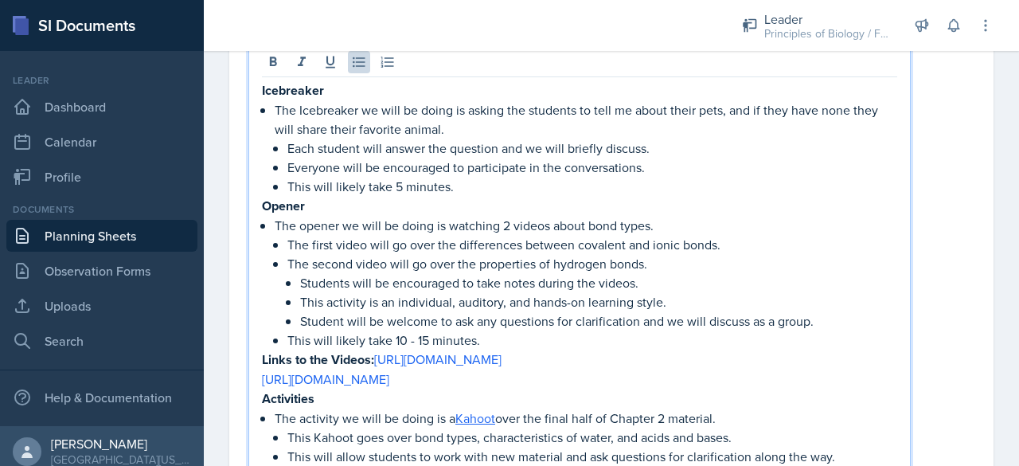
click at [275, 234] on li "The opener we will be doing is watching 2 videos about bond types. The first vi…" at bounding box center [586, 283] width 622 height 134
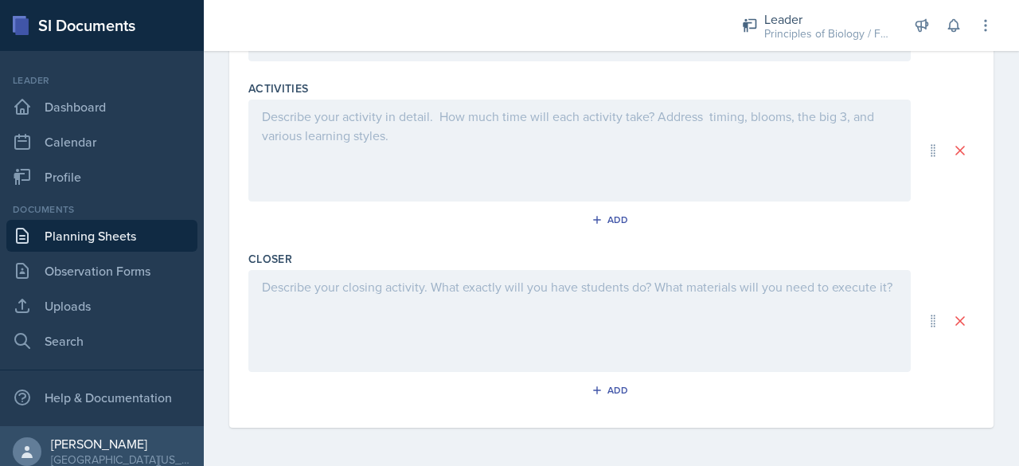
drag, startPoint x: 261, startPoint y: 222, endPoint x: 452, endPoint y: 350, distance: 230.0
copy div "Loremi Dol sitame co adip el seddo ei temporin 0 utlabo etdol magn aliqu. Eni a…"
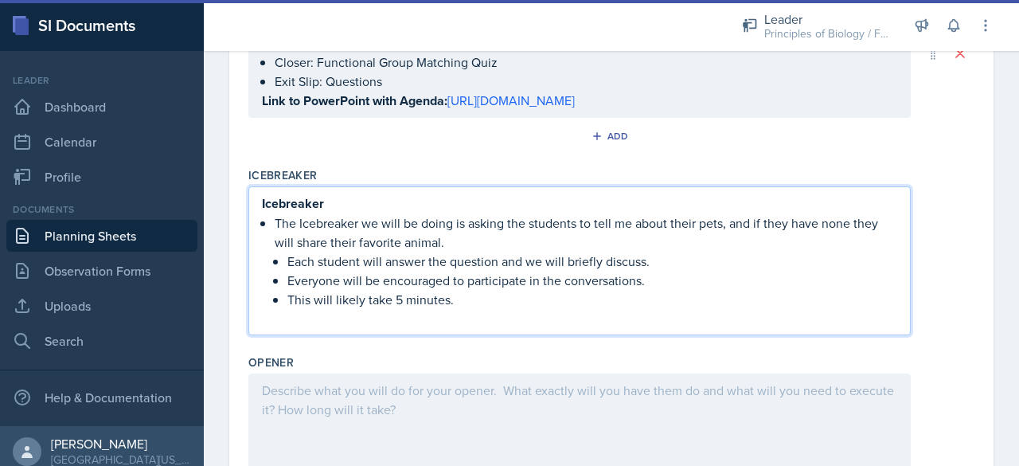
scroll to position [357, 0]
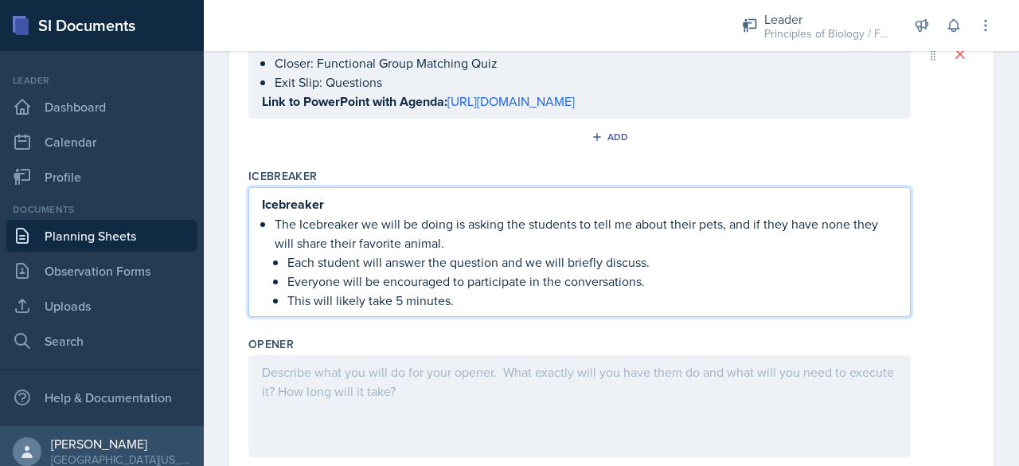
click at [360, 214] on p "Icebreaker" at bounding box center [579, 204] width 635 height 20
click at [275, 240] on p "The Icebreaker we will be doing is asking the students to tell me about their p…" at bounding box center [586, 232] width 622 height 38
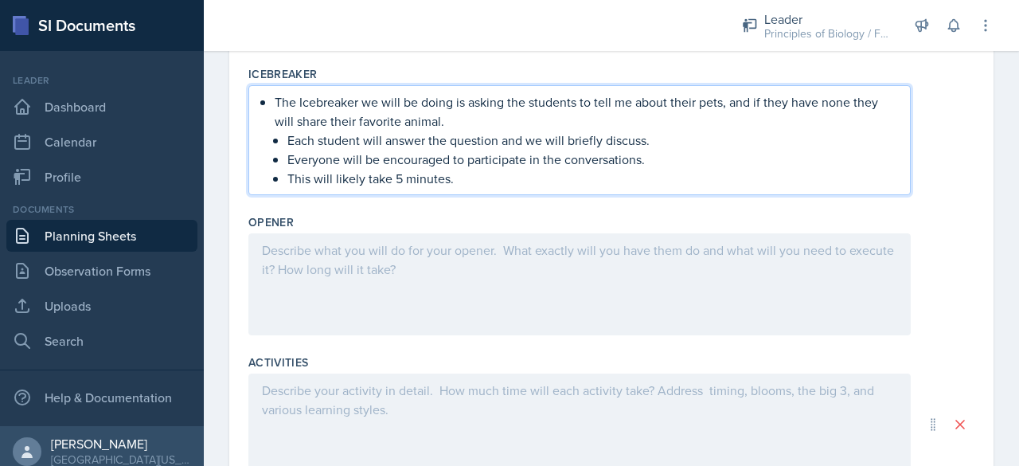
scroll to position [459, 0]
click at [283, 273] on div at bounding box center [579, 283] width 662 height 102
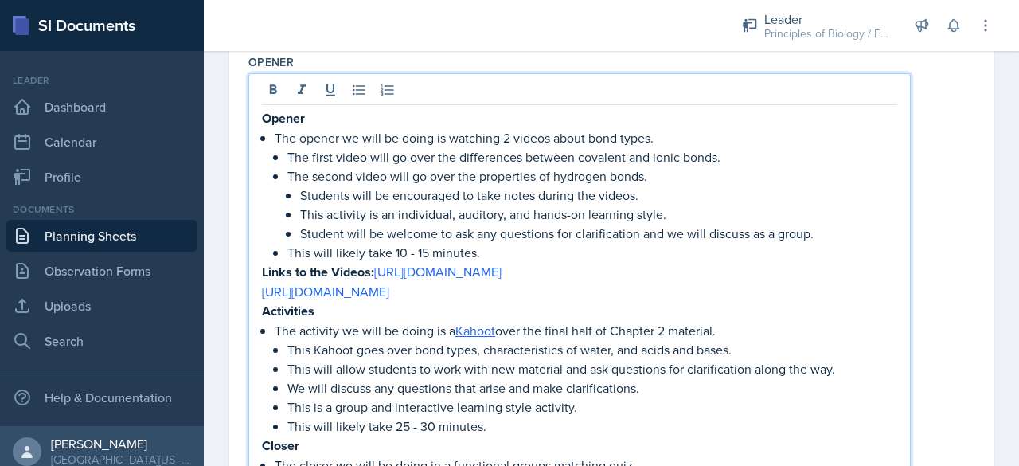
scroll to position [783, 0]
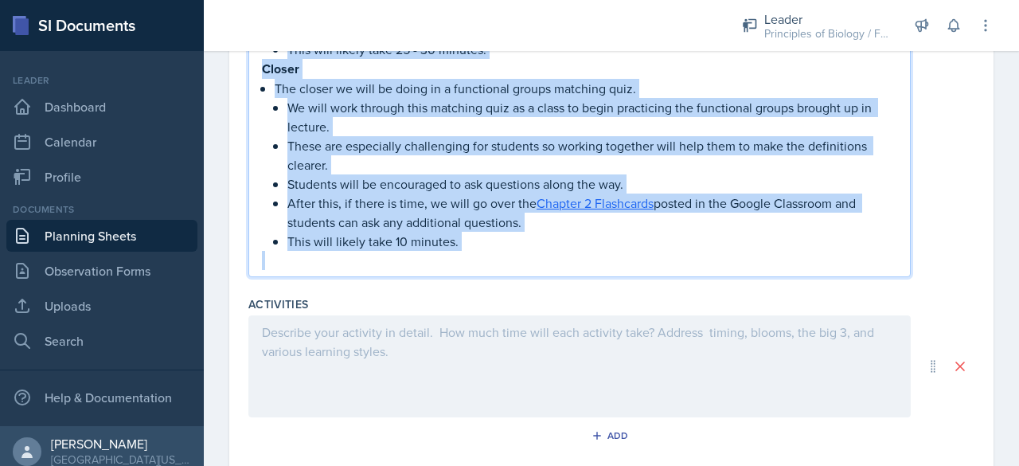
drag, startPoint x: 262, startPoint y: 162, endPoint x: 487, endPoint y: 355, distance: 296.9
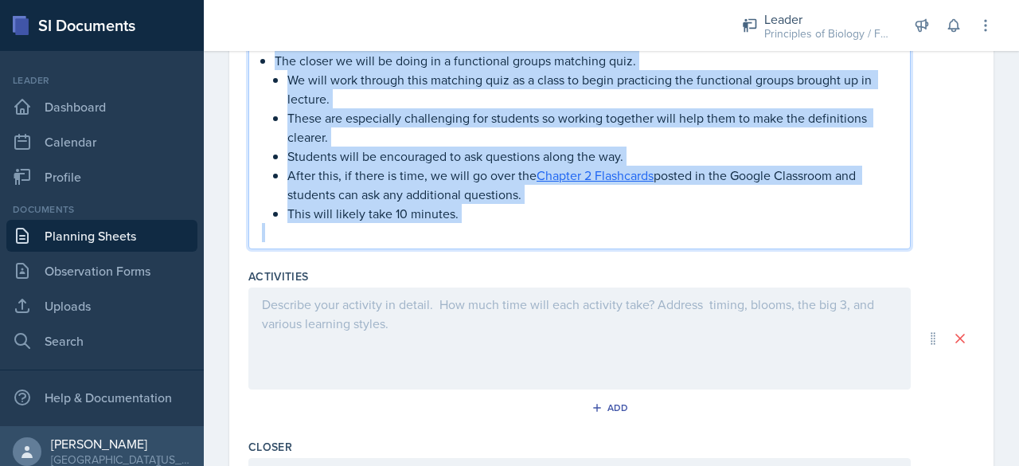
scroll to position [968, 0]
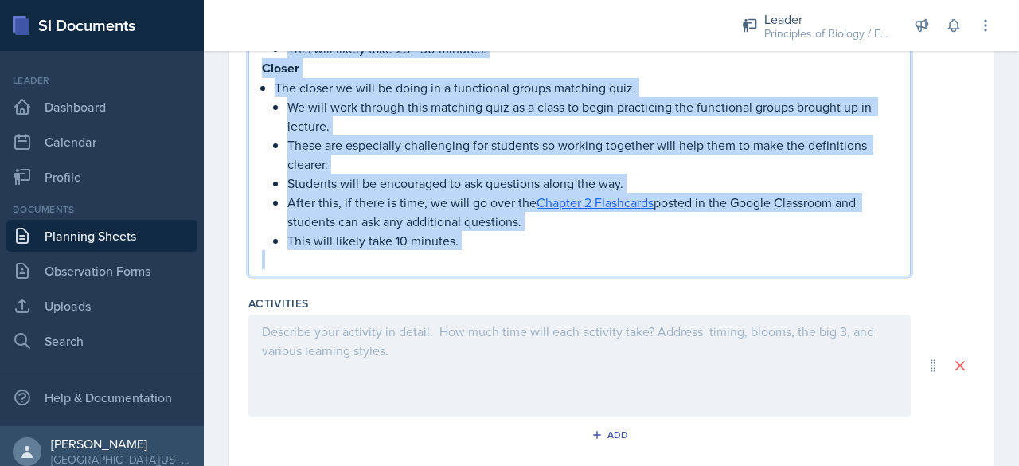
copy div "Activities The activity we will be doing is a Kahoot over the final half of Cha…"
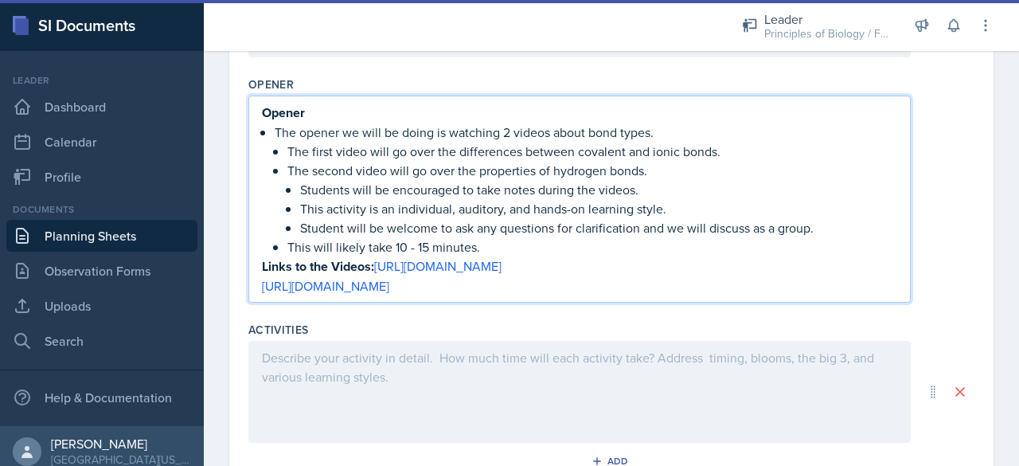
scroll to position [594, 0]
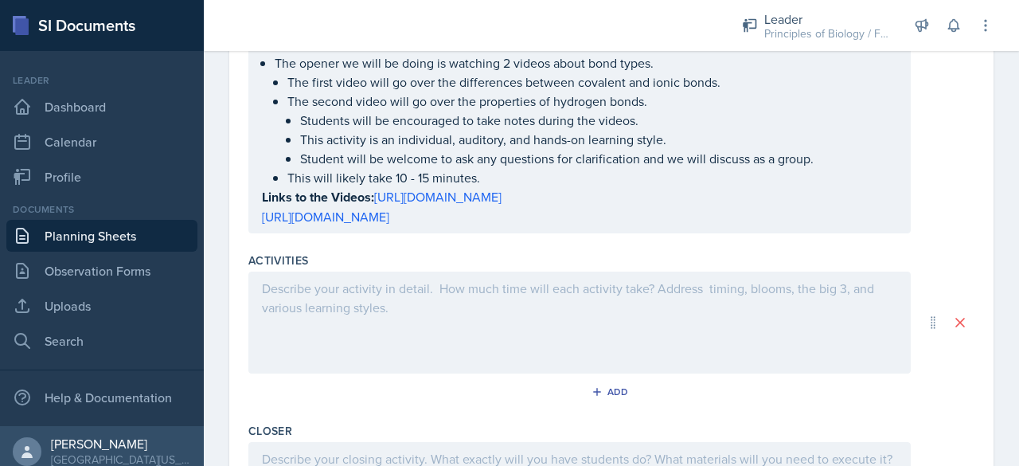
click at [347, 315] on div at bounding box center [579, 322] width 662 height 102
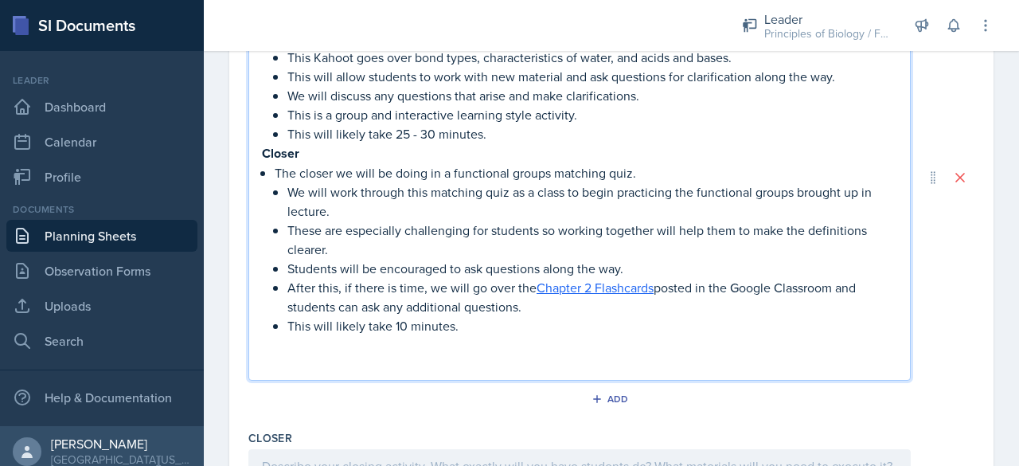
scroll to position [963, 0]
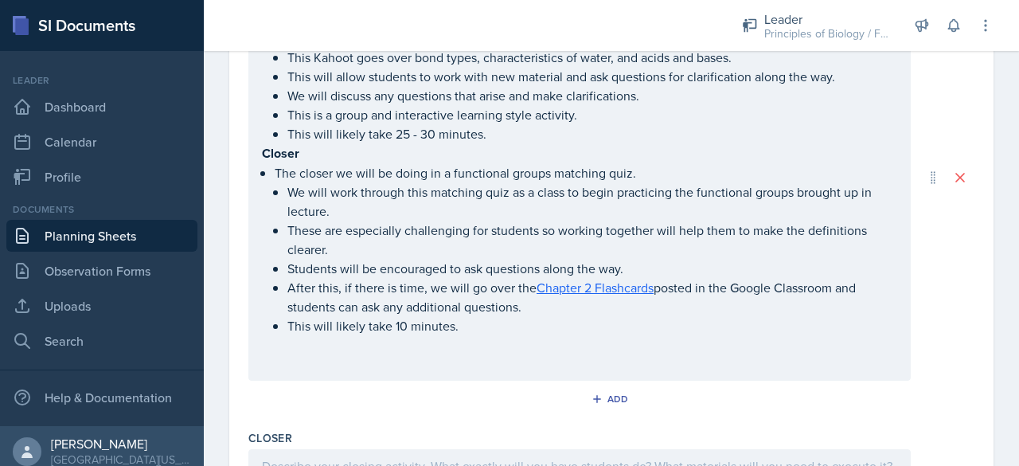
drag, startPoint x: 260, startPoint y: 170, endPoint x: 474, endPoint y: 324, distance: 263.3
click at [474, 324] on div "Activities The activity we will be doing is a Kahoot over the final half of Cha…" at bounding box center [579, 177] width 662 height 407
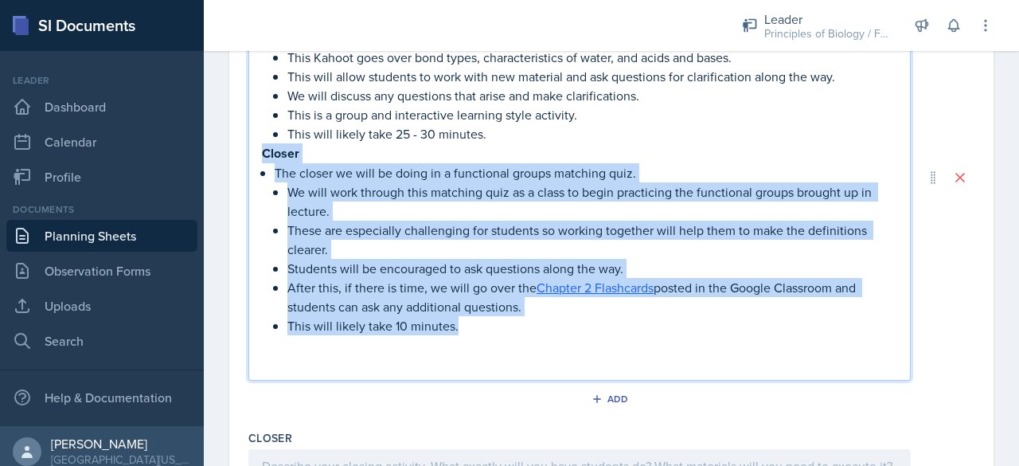
drag, startPoint x: 468, startPoint y: 341, endPoint x: 229, endPoint y: 166, distance: 296.1
copy div "Closer The closer we will be doing in a functional groups matching quiz. We wil…"
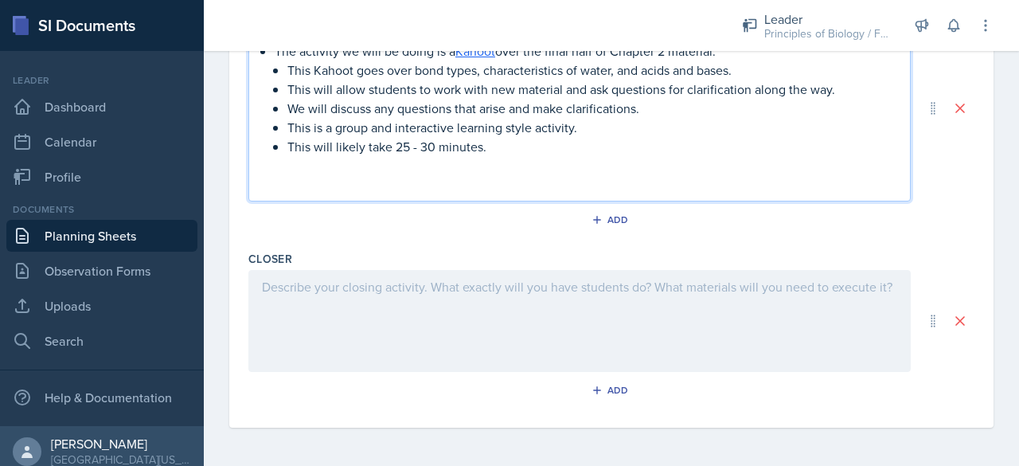
click at [263, 187] on p at bounding box center [579, 184] width 635 height 19
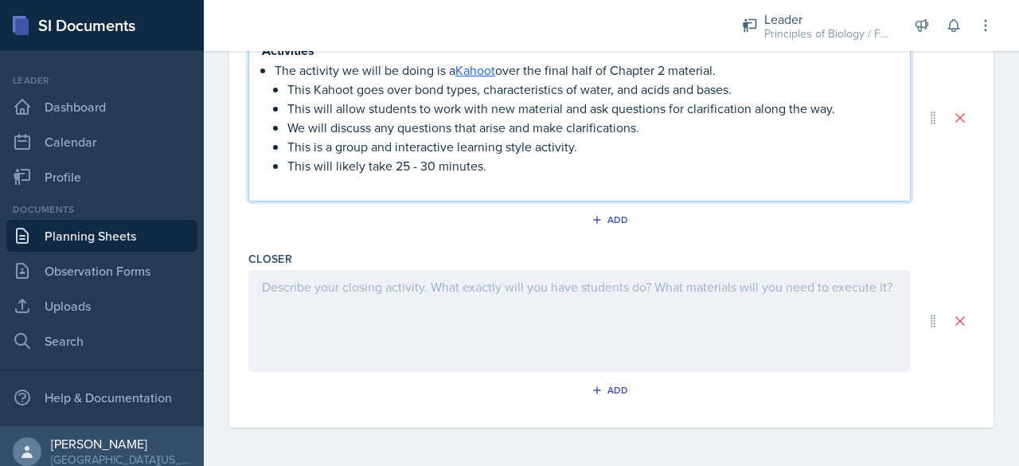
scroll to position [898, 0]
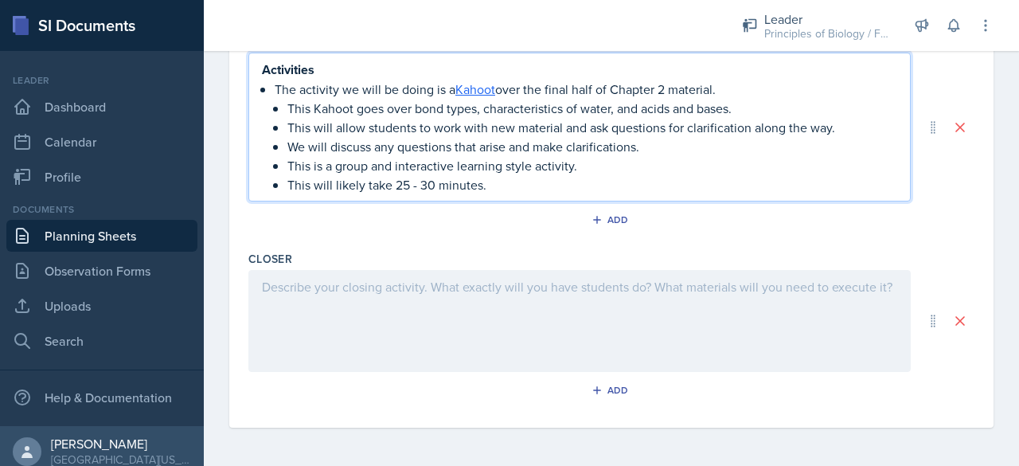
click at [338, 79] on p "Activities" at bounding box center [579, 70] width 635 height 20
click at [274, 90] on div "The activity we will be doing is a Kahoot over the final half of Chapter 2 mate…" at bounding box center [579, 127] width 635 height 134
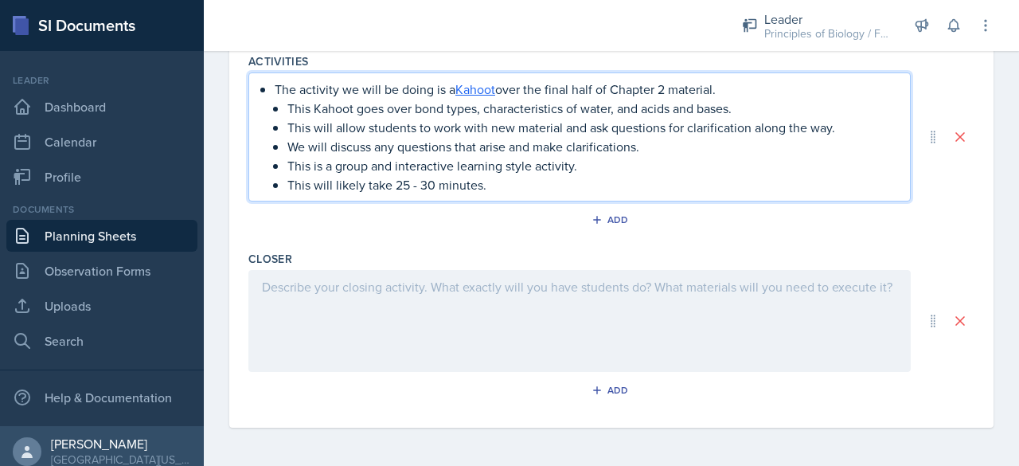
click at [344, 296] on div at bounding box center [579, 321] width 662 height 102
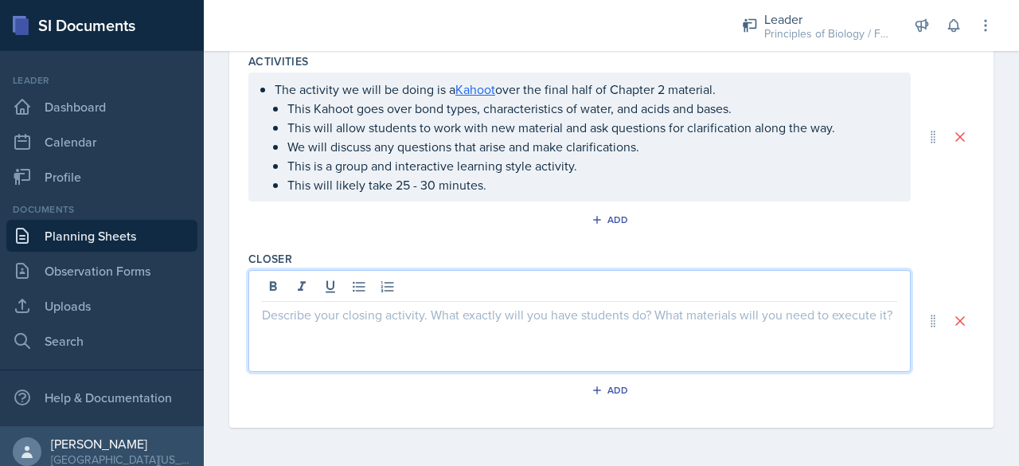
paste div
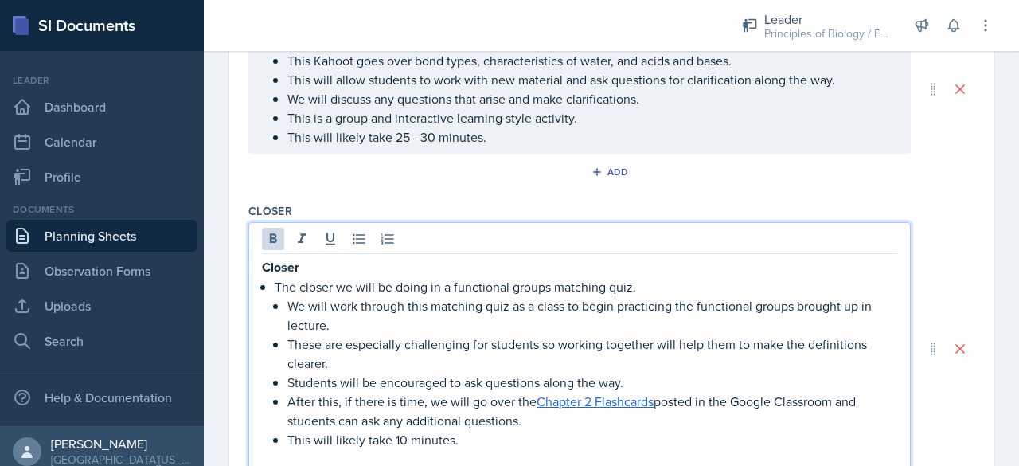
click at [317, 277] on p "Closer" at bounding box center [579, 267] width 635 height 20
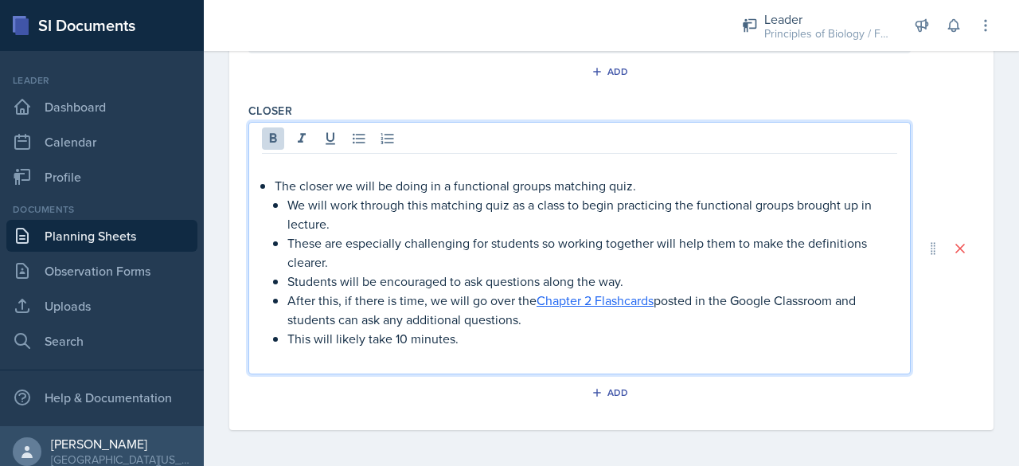
scroll to position [1017, 0]
click at [296, 364] on p at bounding box center [579, 354] width 635 height 19
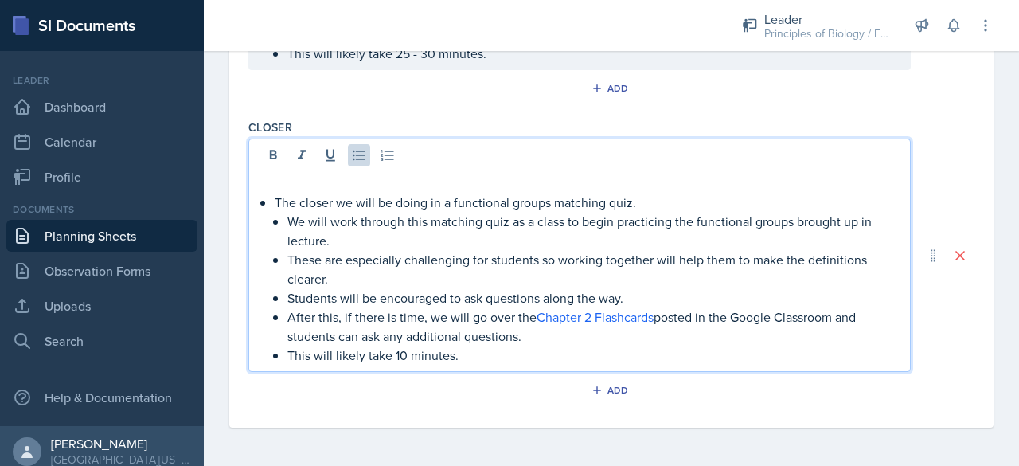
scroll to position [1008, 0]
click at [267, 197] on div "The closer we will be doing in a functional groups matching quiz. We will work …" at bounding box center [579, 268] width 635 height 191
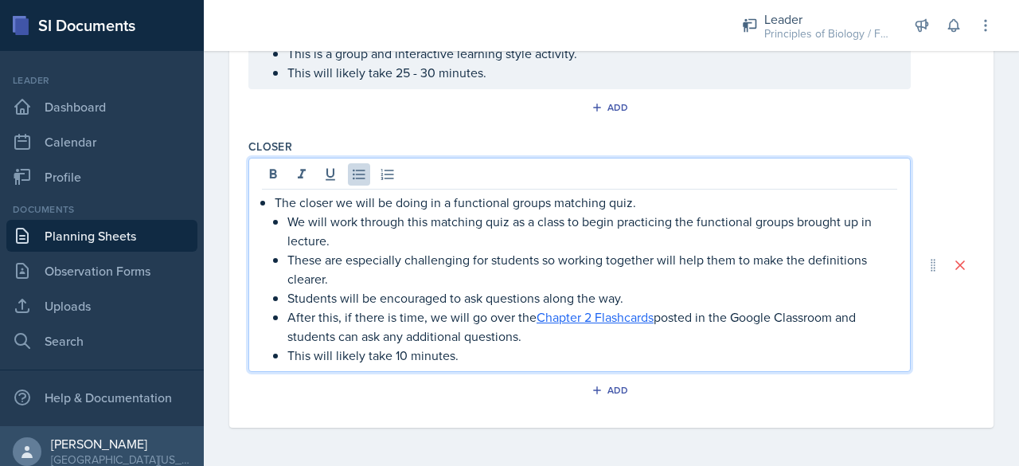
click at [541, 293] on p "Students will be encouraged to ask questions along the way." at bounding box center [592, 297] width 610 height 19
click at [591, 319] on link "Chapter 2 Flashcards" at bounding box center [594, 317] width 117 height 18
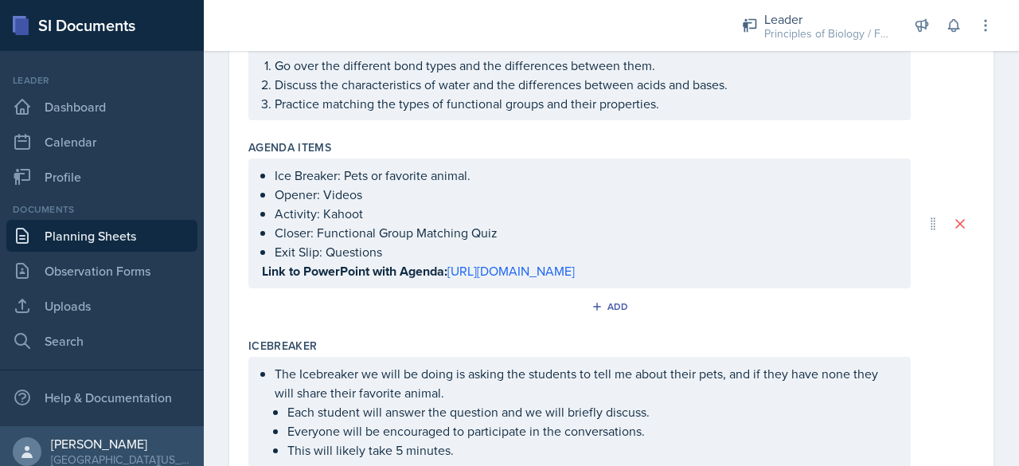
scroll to position [215, 0]
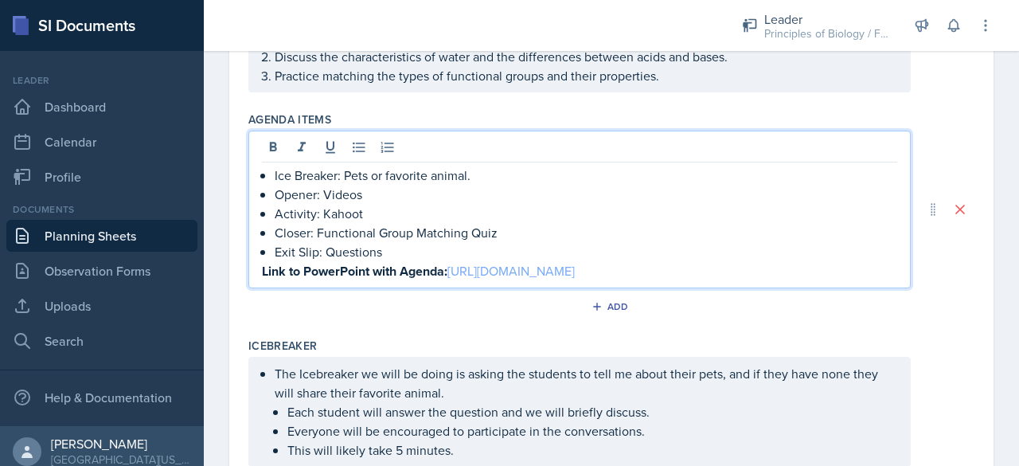
drag, startPoint x: 789, startPoint y: 289, endPoint x: 314, endPoint y: 295, distance: 475.2
click at [314, 281] on p "Link to PowerPoint with Agenda: [URL][DOMAIN_NAME]" at bounding box center [579, 271] width 635 height 20
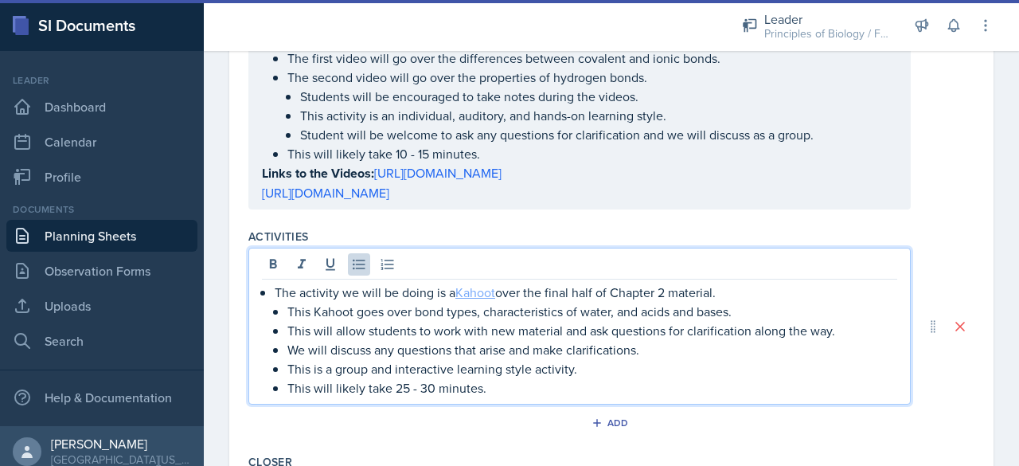
scroll to position [745, 0]
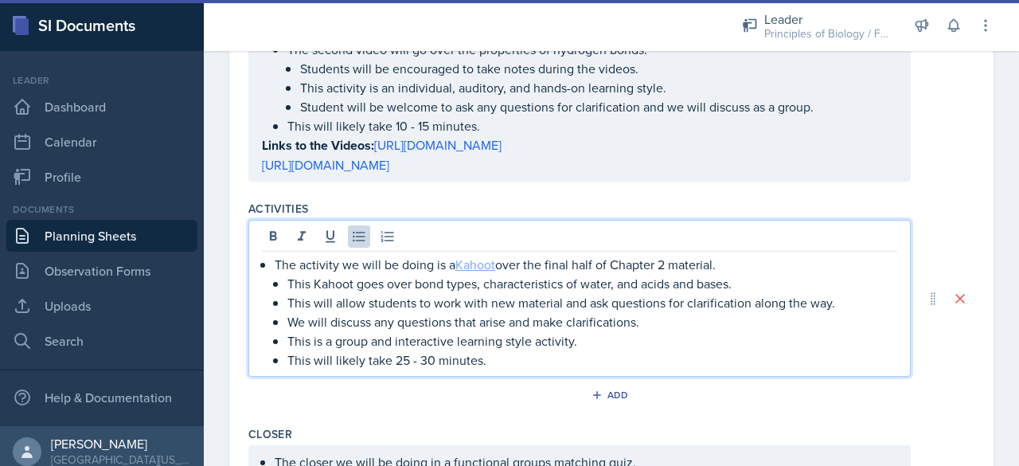
click at [475, 273] on link "Kahoot" at bounding box center [475, 264] width 40 height 18
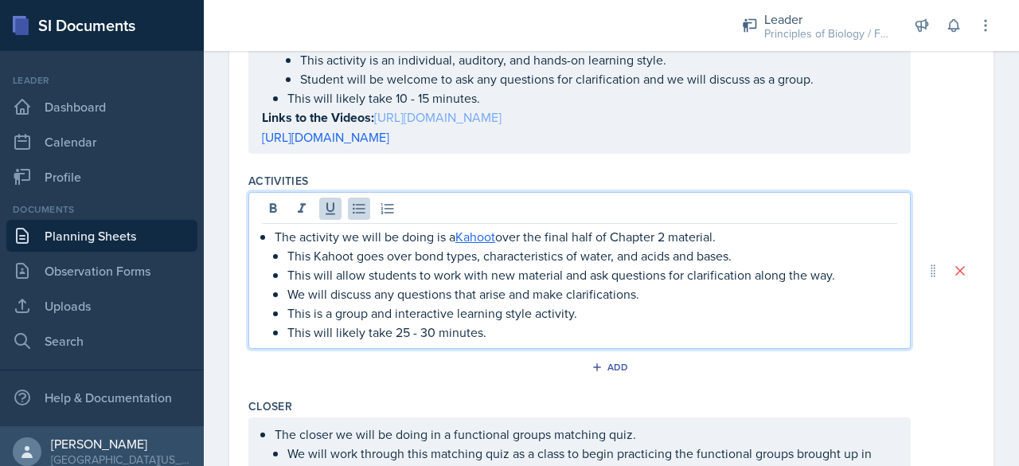
click at [473, 126] on link "[URL][DOMAIN_NAME]" at bounding box center [437, 117] width 127 height 18
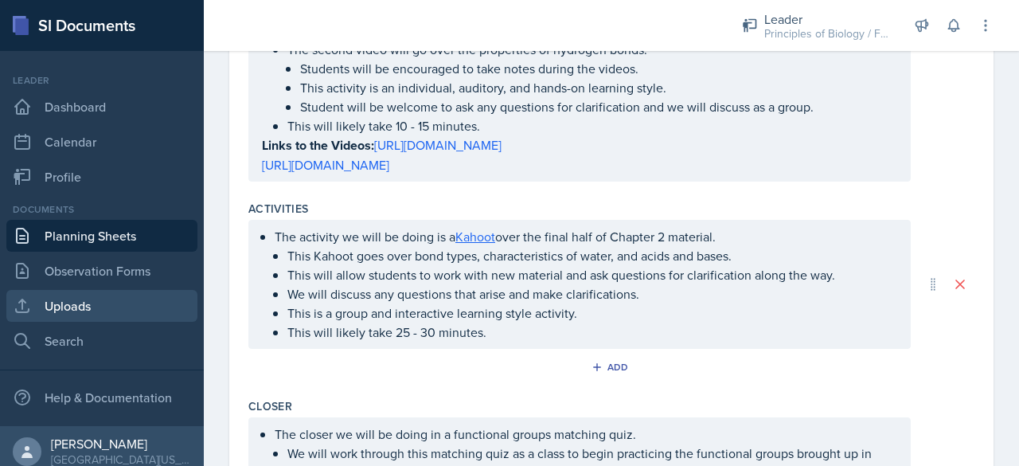
click at [75, 306] on link "Uploads" at bounding box center [101, 306] width 191 height 32
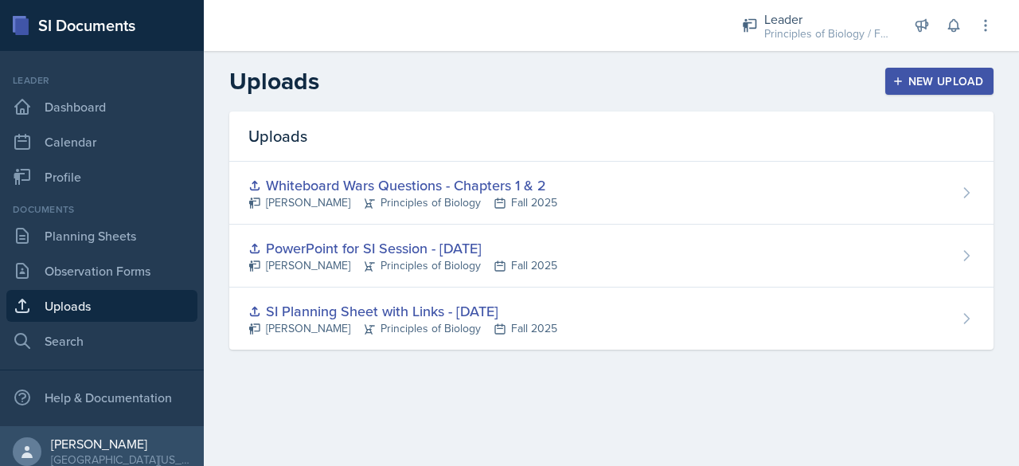
click at [935, 82] on div "New Upload" at bounding box center [939, 81] width 88 height 13
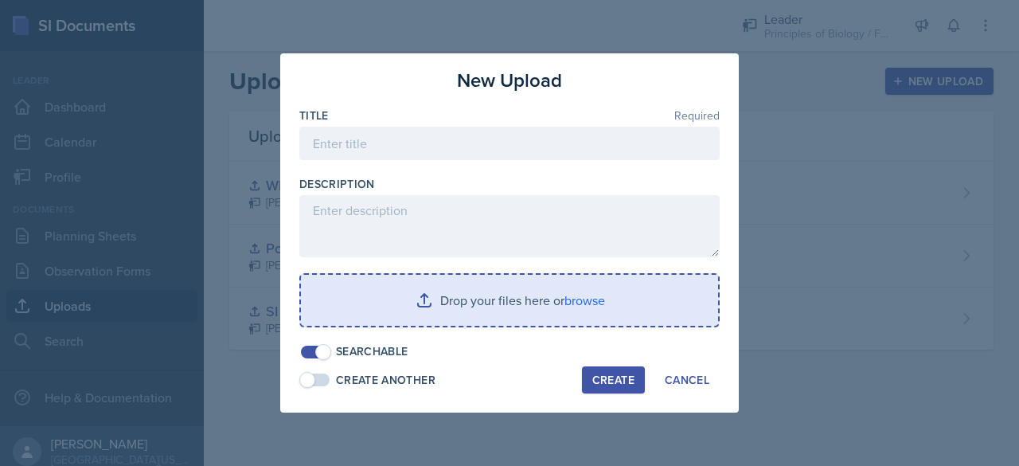
click at [620, 314] on input "file" at bounding box center [509, 300] width 417 height 51
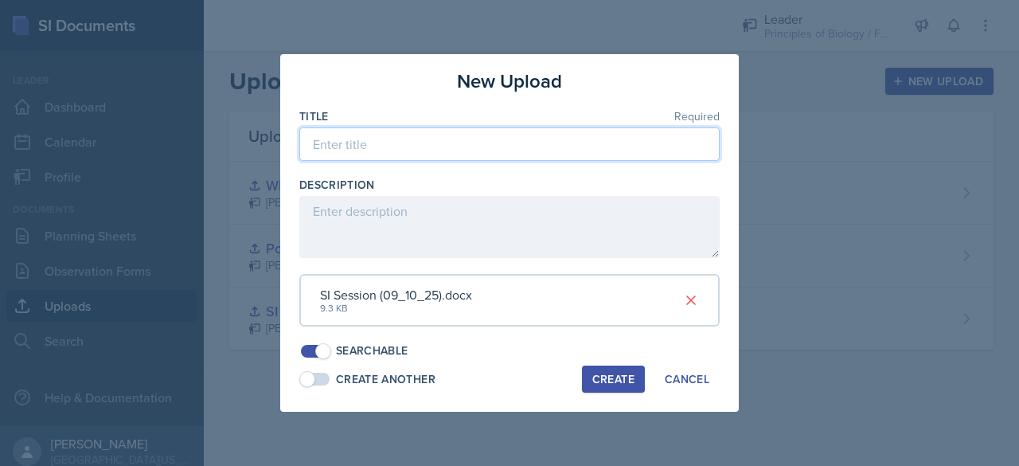
click at [433, 150] on input at bounding box center [509, 143] width 420 height 33
type input "SI Session Planning Sheets - [DATE]"
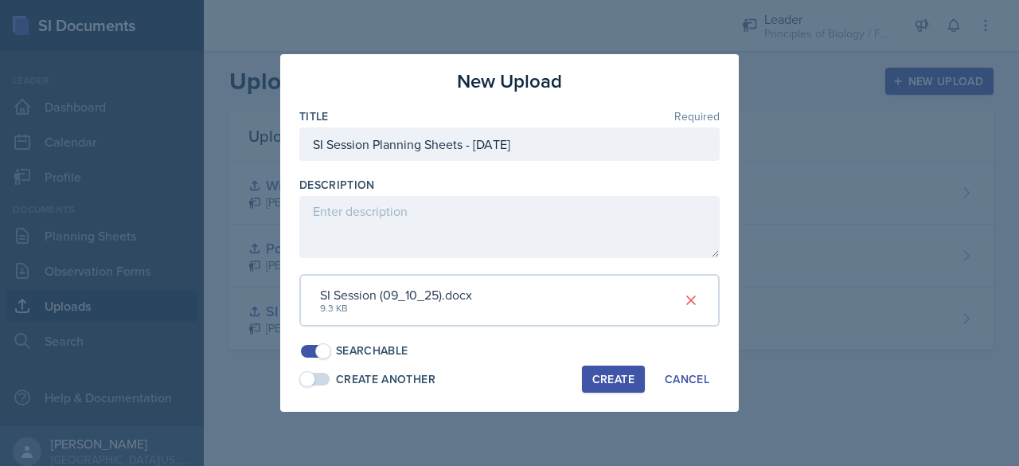
click at [606, 380] on div "Create" at bounding box center [613, 378] width 42 height 13
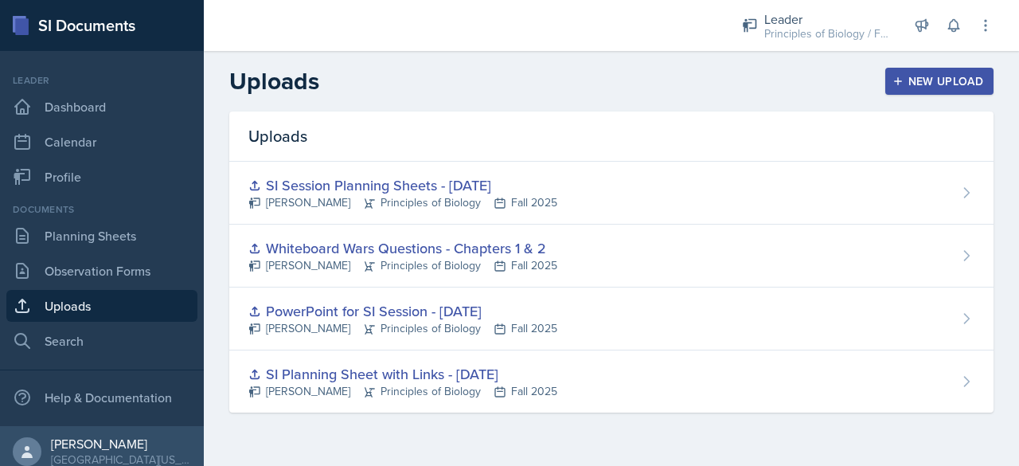
drag, startPoint x: 513, startPoint y: 182, endPoint x: 485, endPoint y: 190, distance: 29.0
click at [485, 190] on div "SI Session Planning Sheets - [DATE]" at bounding box center [402, 184] width 309 height 21
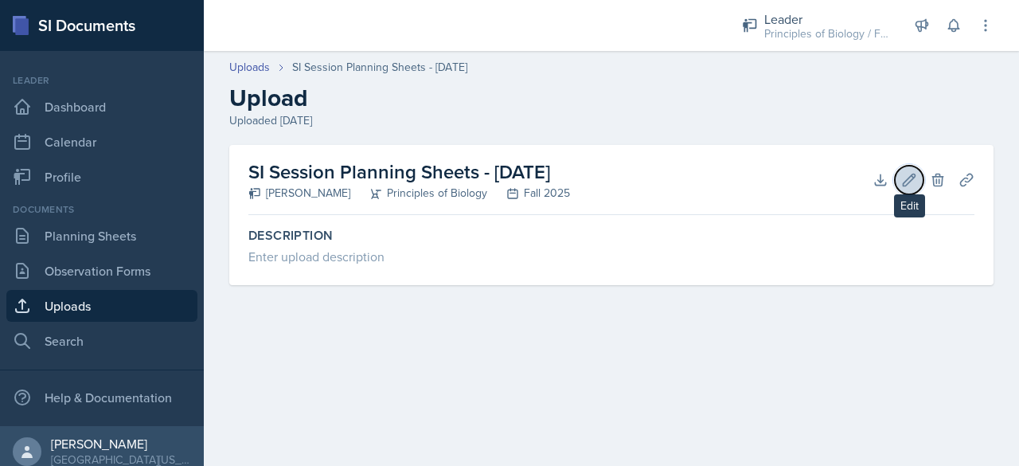
click at [910, 173] on icon at bounding box center [909, 180] width 16 height 16
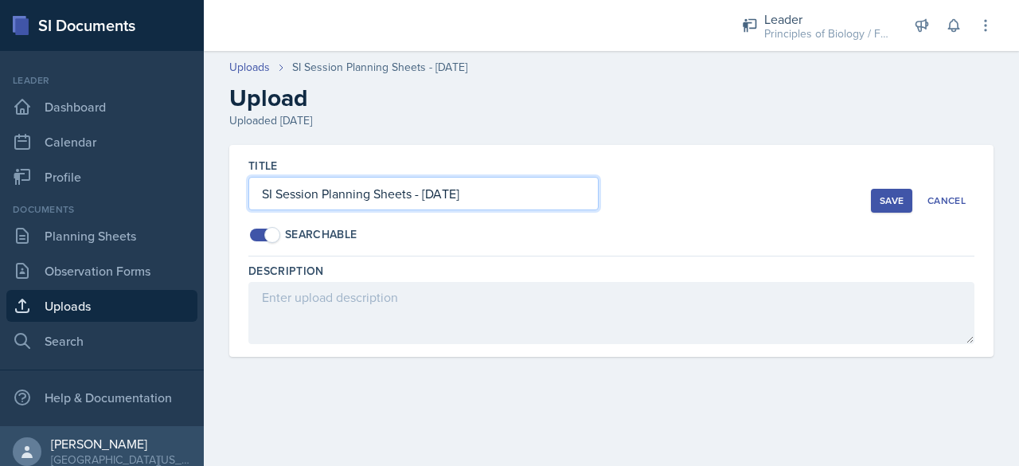
click at [519, 193] on input "SI Session Planning Sheets - [DATE]" at bounding box center [423, 193] width 350 height 33
type input "SI Session Planning Sheets - [DATE]"
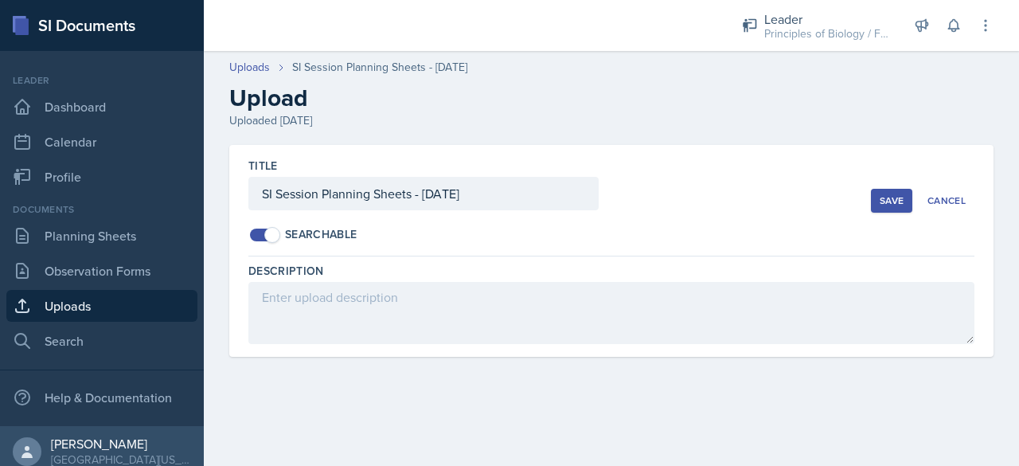
click at [912, 201] on button "Save" at bounding box center [891, 201] width 41 height 24
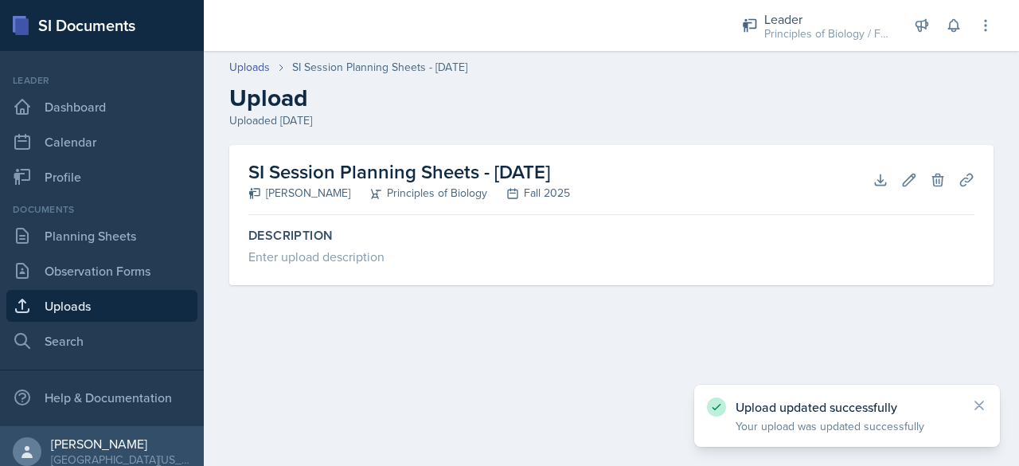
click at [78, 310] on link "Uploads" at bounding box center [101, 306] width 191 height 32
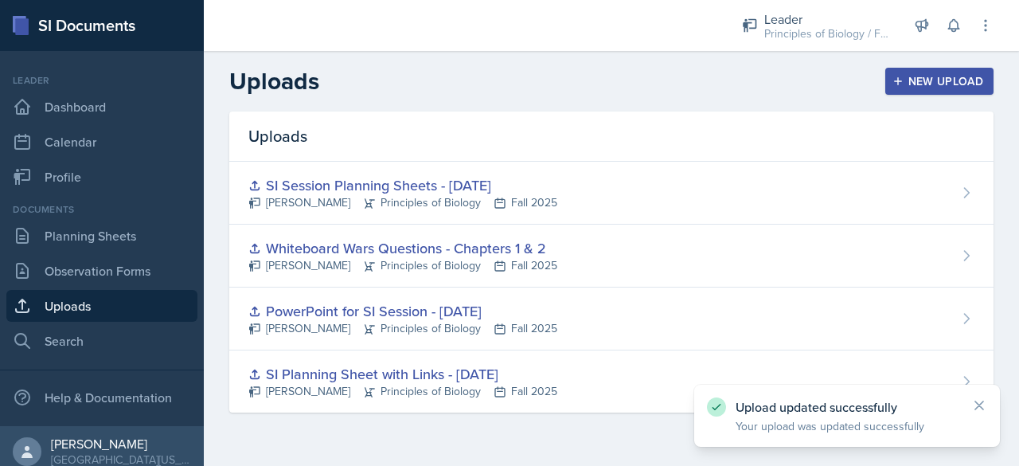
click at [899, 76] on icon "button" at bounding box center [897, 81] width 11 height 11
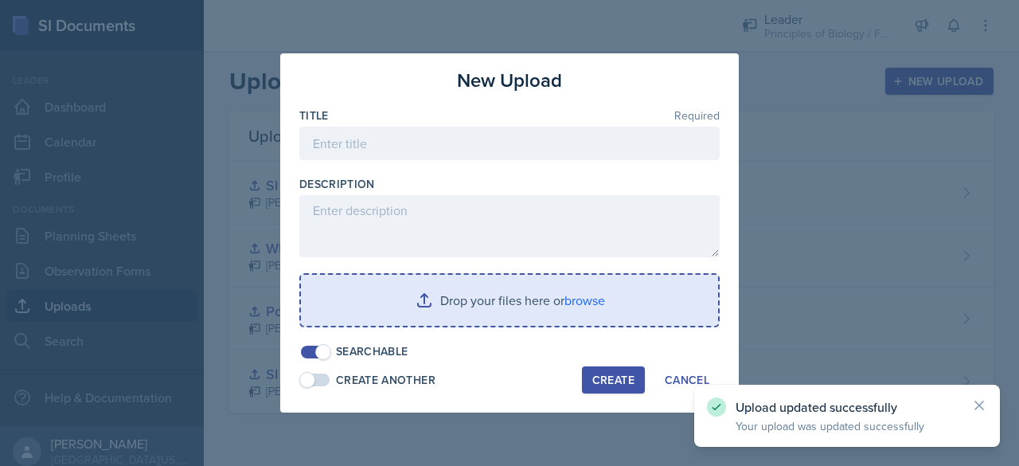
click at [415, 318] on input "file" at bounding box center [509, 300] width 417 height 51
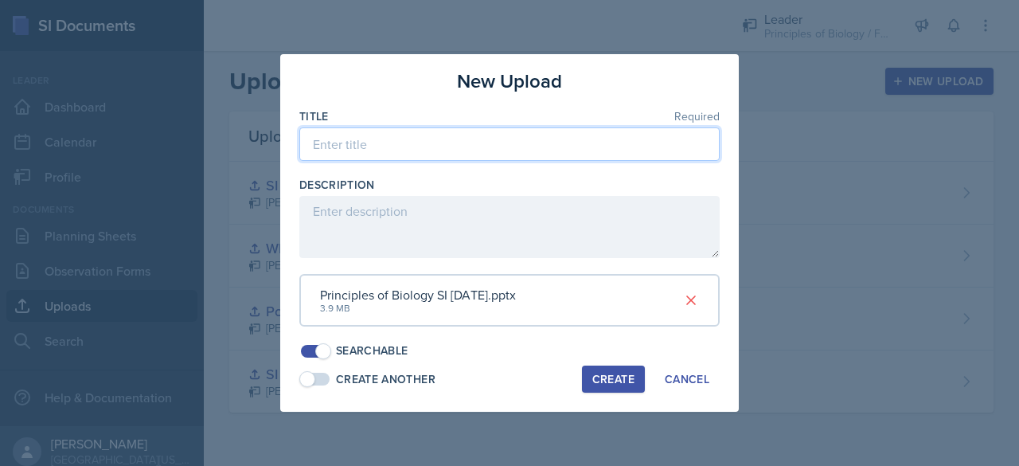
click at [476, 142] on input at bounding box center [509, 143] width 420 height 33
click at [587, 147] on input "PowerPoint for SI Session - [DATE], Septemeber" at bounding box center [509, 143] width 420 height 33
click at [602, 147] on input "PowerPoint for SI Session - [DATE], September" at bounding box center [509, 143] width 420 height 33
type input "PowerPoint for SI Session - [DATE]"
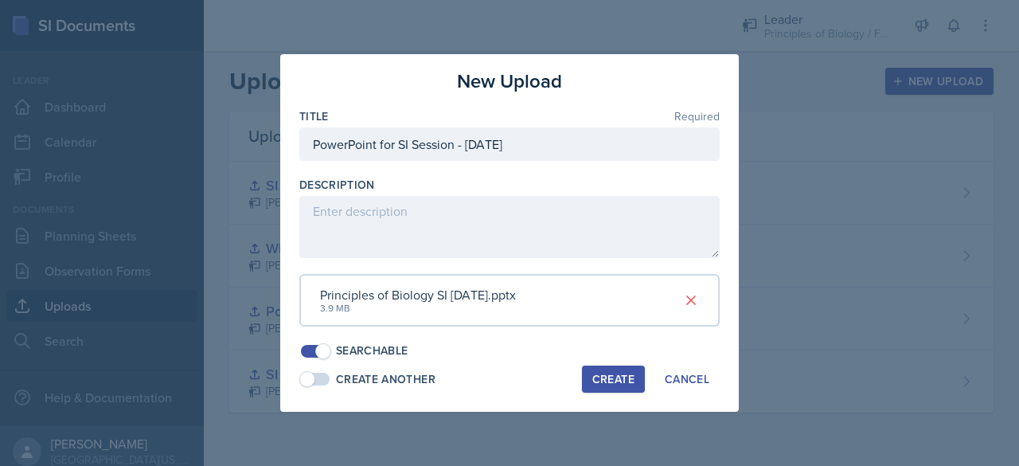
click at [603, 373] on div "Create" at bounding box center [613, 378] width 42 height 13
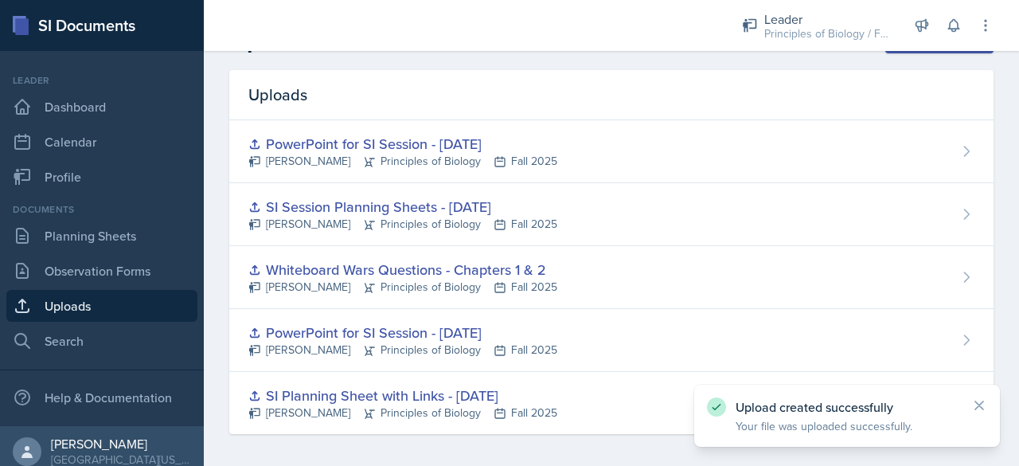
scroll to position [46, 0]
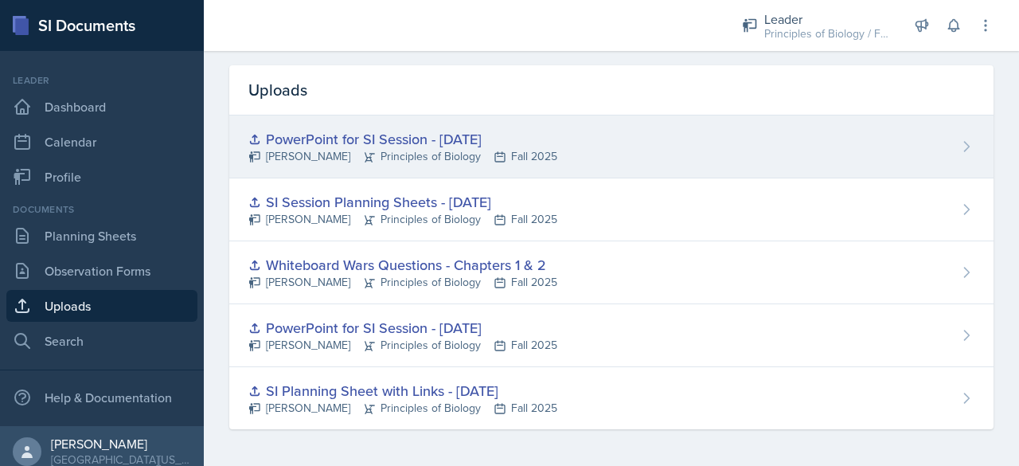
click at [557, 144] on div "PowerPoint for SI Session - [DATE]" at bounding box center [402, 138] width 309 height 21
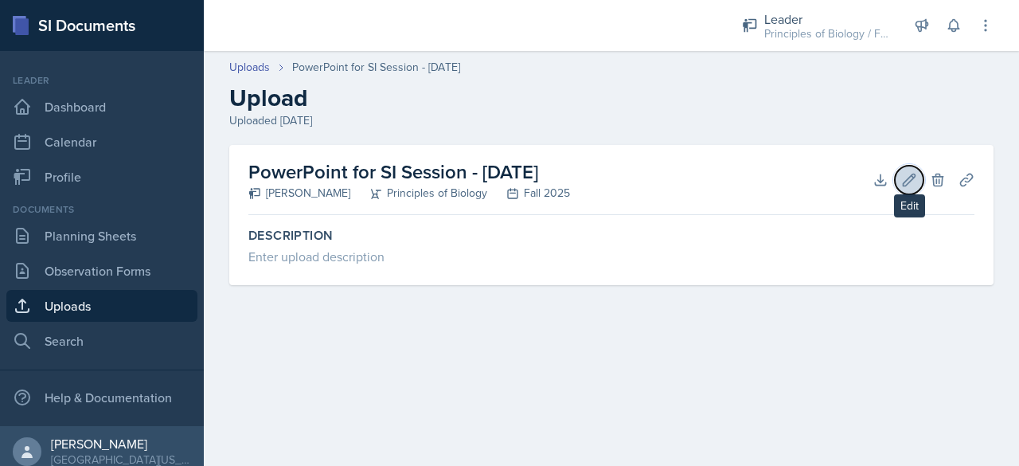
click at [912, 176] on icon at bounding box center [909, 179] width 12 height 12
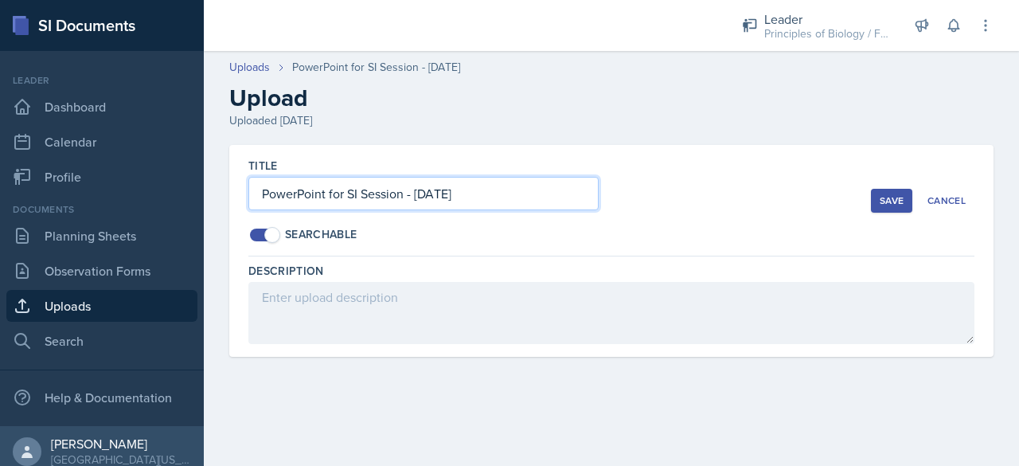
click at [573, 191] on input "PowerPoint for SI Session - [DATE]" at bounding box center [423, 193] width 350 height 33
type input "PowerPoint for SI Session - [DATE]"
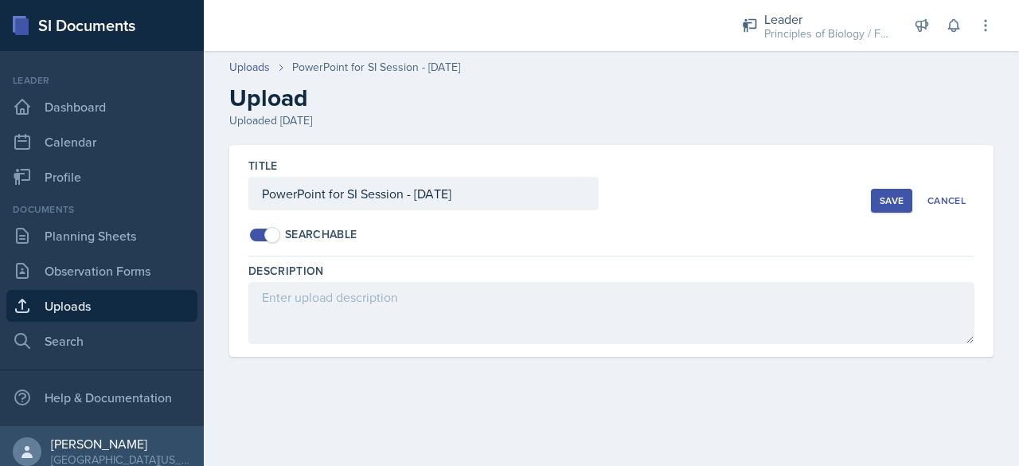
click at [888, 197] on div "Save" at bounding box center [891, 200] width 24 height 13
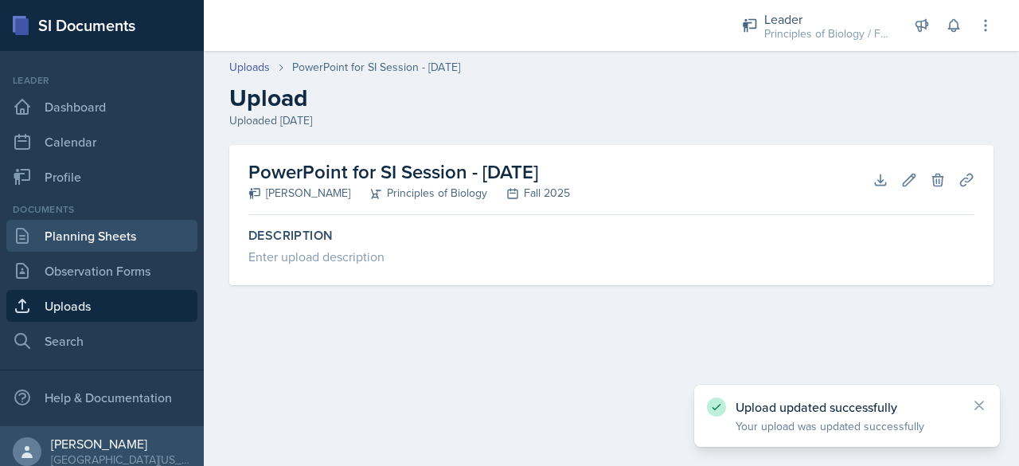
click at [101, 240] on link "Planning Sheets" at bounding box center [101, 236] width 191 height 32
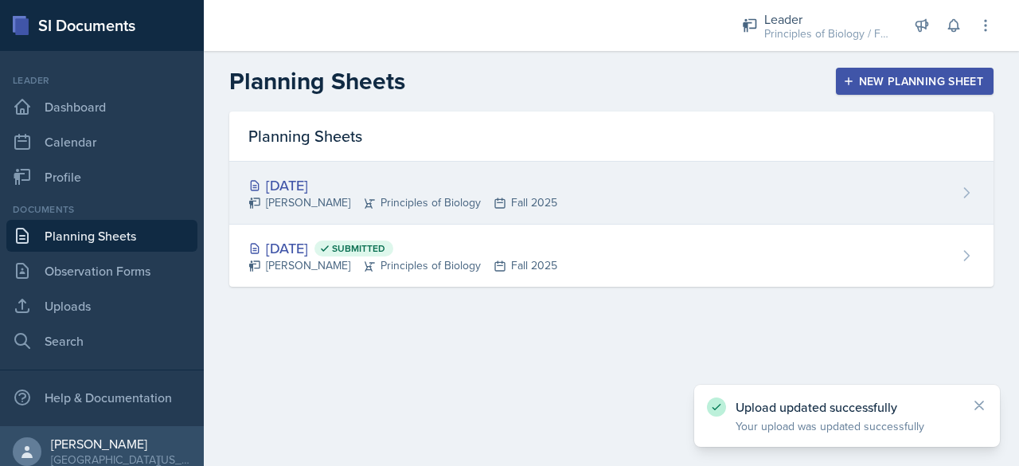
click at [342, 184] on div "[DATE]" at bounding box center [402, 184] width 309 height 21
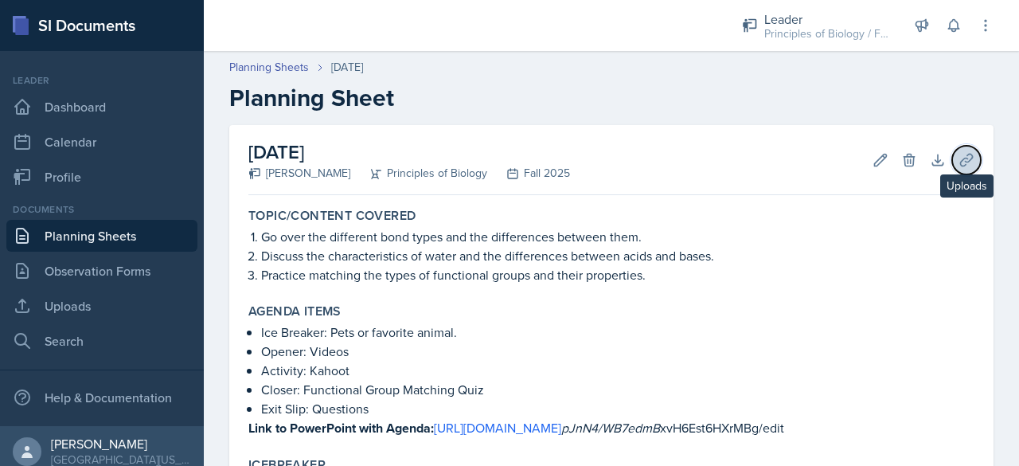
click at [958, 154] on icon at bounding box center [966, 160] width 16 height 16
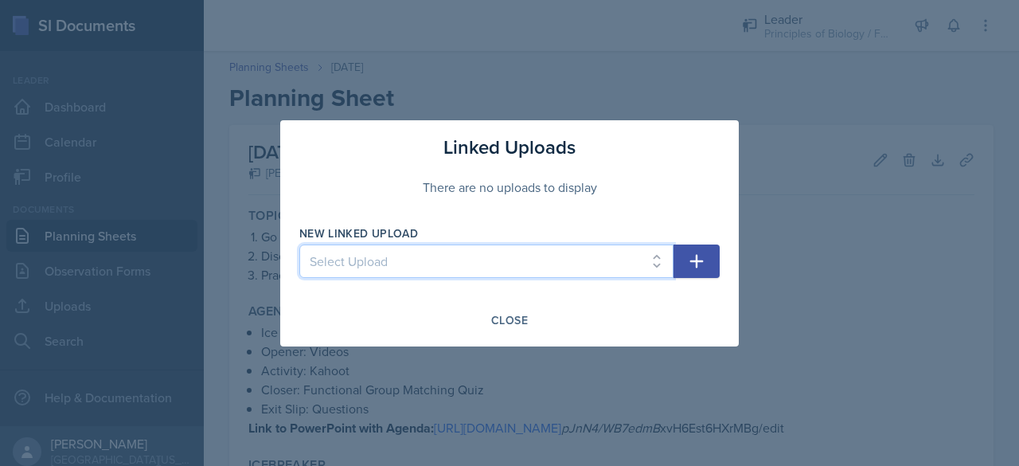
click at [613, 259] on select "Select Upload SI Planning Sheet with Links - [DATE] PowerPoint for SI Session -…" at bounding box center [486, 260] width 374 height 33
select select "886d5e37-105c-4b73-92ec-1adad6e33998"
click at [299, 244] on select "Select Upload SI Planning Sheet with Links - [DATE] PowerPoint for SI Session -…" at bounding box center [486, 260] width 374 height 33
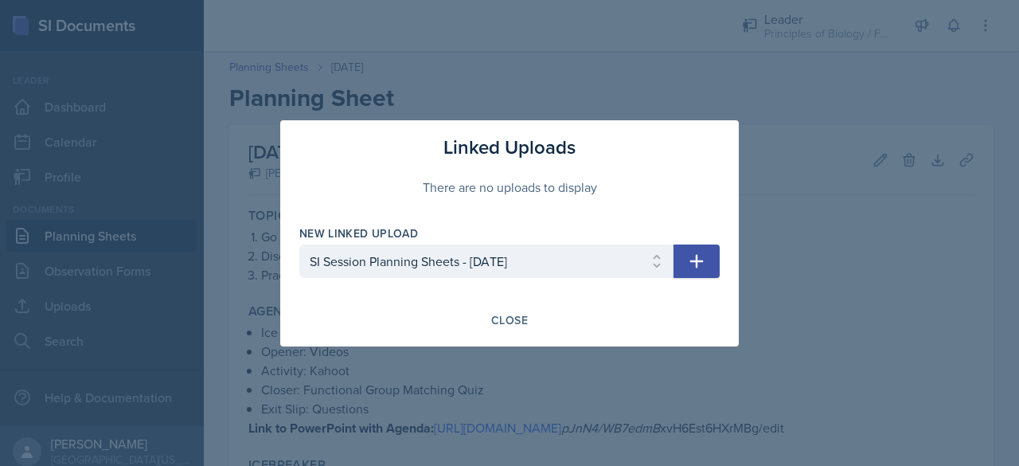
click at [697, 262] on icon "button" at bounding box center [696, 260] width 19 height 19
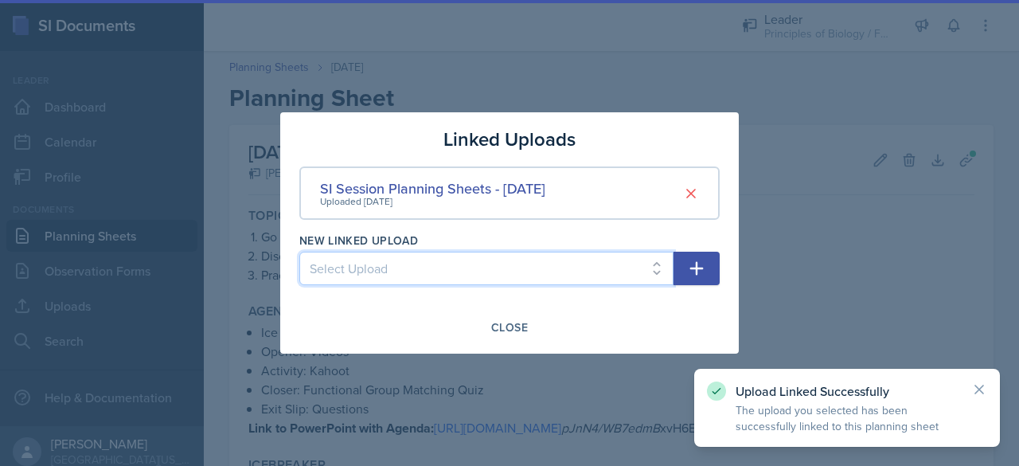
click at [529, 279] on select "Select Upload SI Planning Sheet with Links - [DATE] PowerPoint for SI Session -…" at bounding box center [486, 267] width 374 height 33
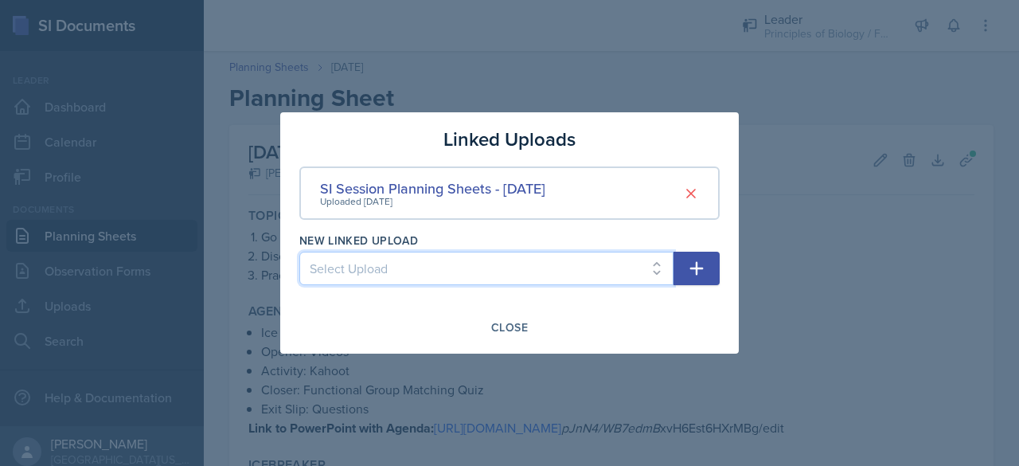
select select "b756c36f-c8cc-4f99-a461-82702322fa97"
click at [299, 251] on select "Select Upload SI Planning Sheet with Links - [DATE] PowerPoint for SI Session -…" at bounding box center [486, 267] width 374 height 33
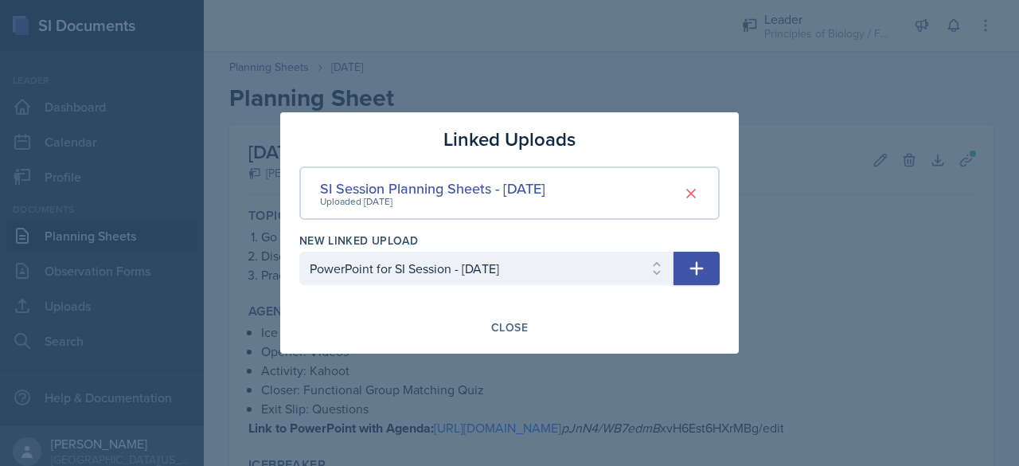
click at [700, 271] on icon "button" at bounding box center [696, 268] width 19 height 19
select select
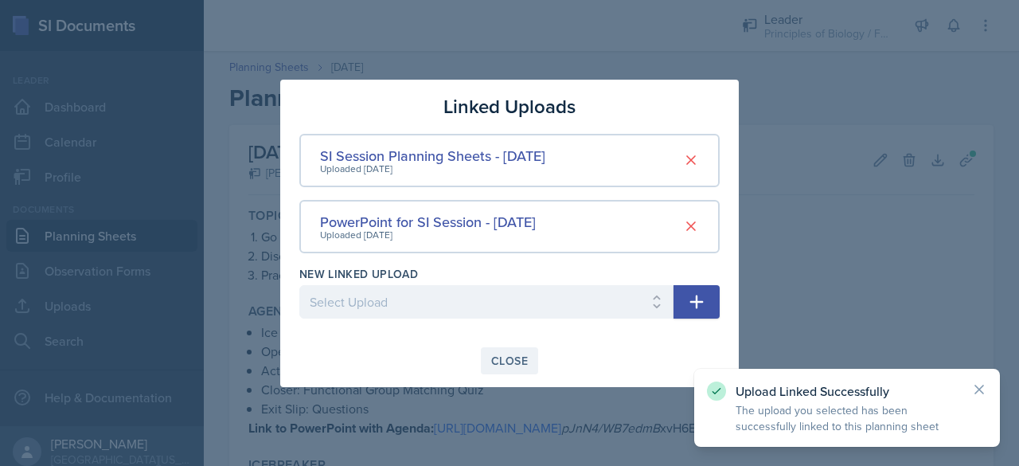
click at [492, 367] on div "Close" at bounding box center [509, 360] width 37 height 13
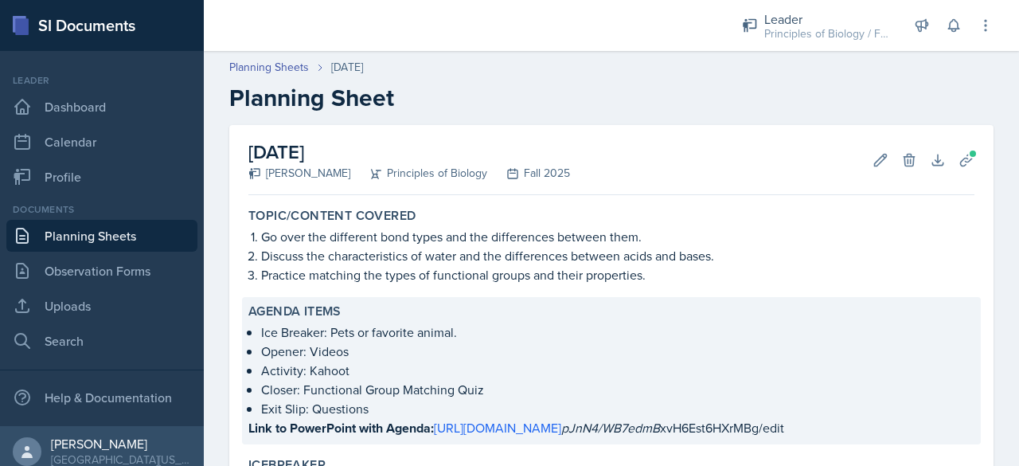
scroll to position [769, 0]
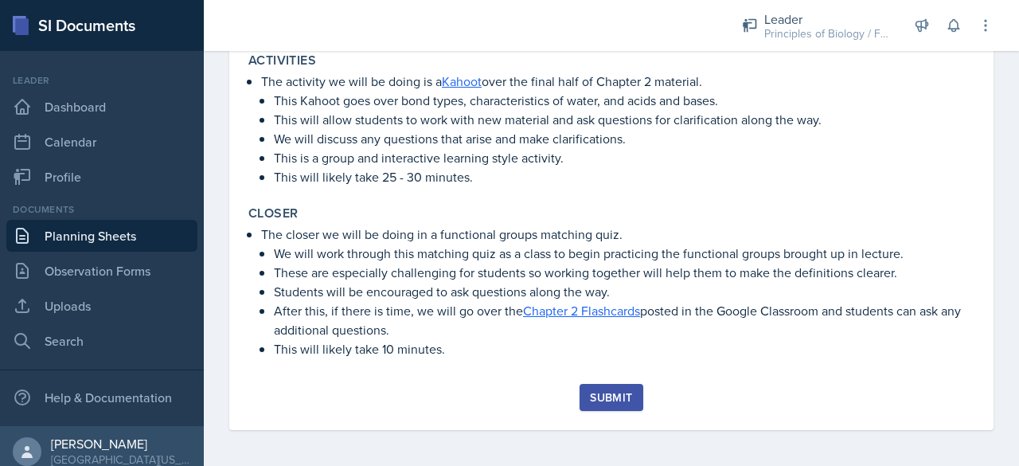
click at [602, 395] on div "Submit" at bounding box center [611, 397] width 42 height 13
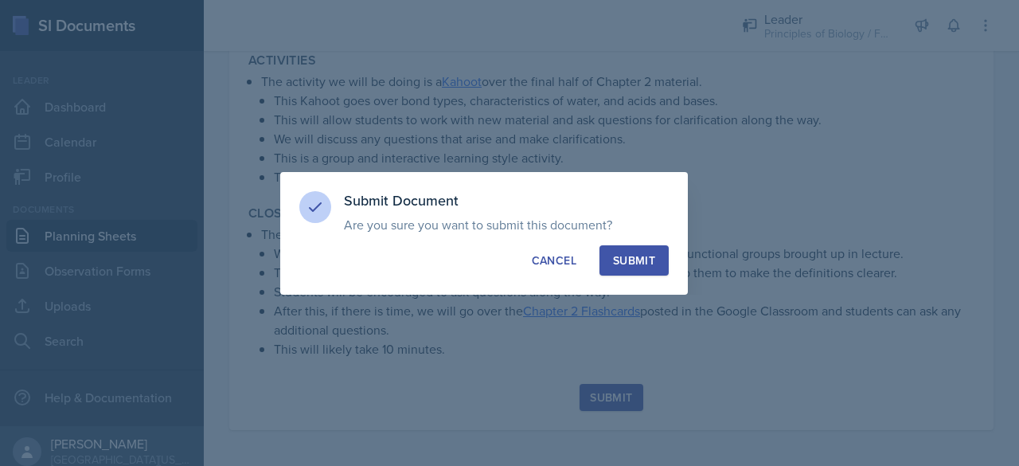
click at [646, 263] on div "Submit" at bounding box center [634, 260] width 42 height 16
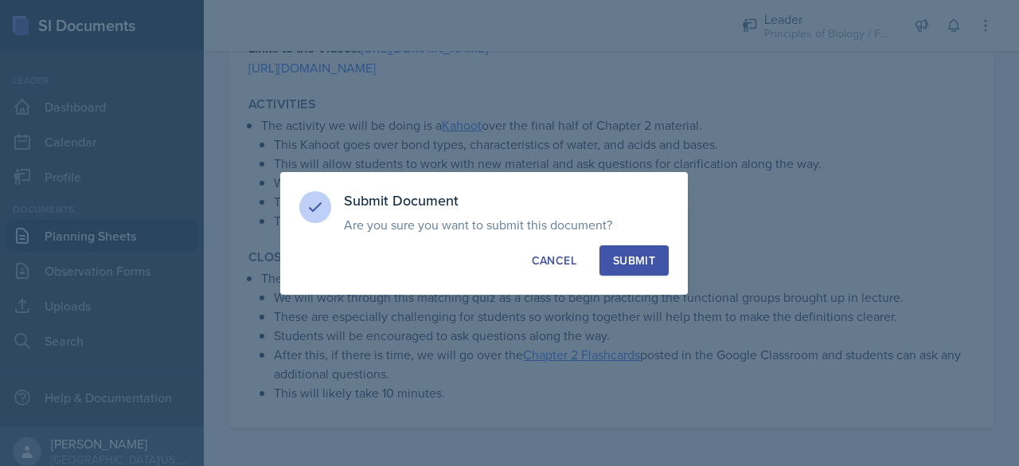
scroll to position [723, 0]
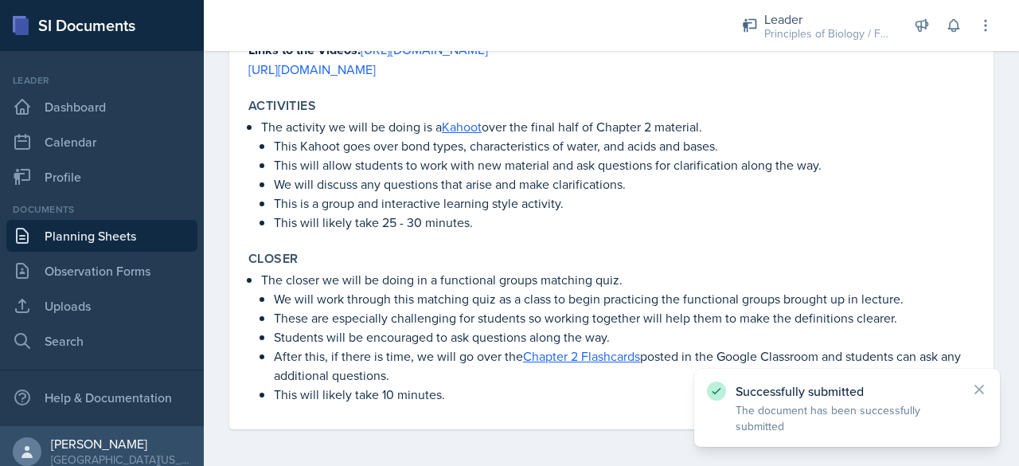
click at [107, 232] on link "Planning Sheets" at bounding box center [101, 236] width 191 height 32
